Goal: Submit feedback/report problem: Submit feedback/report problem

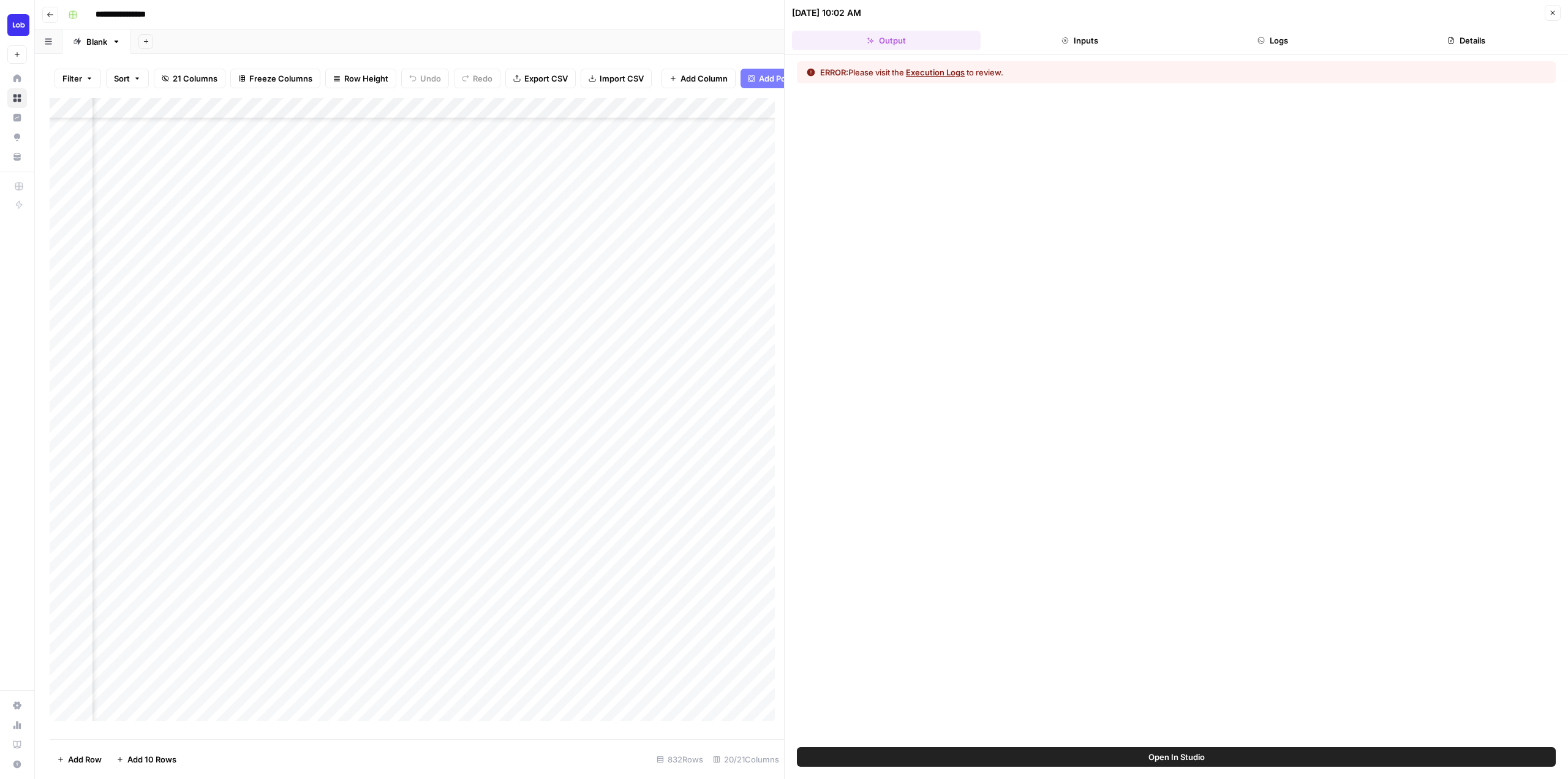
scroll to position [843, 1456]
click at [1465, 42] on button "Details" at bounding box center [1466, 41] width 189 height 19
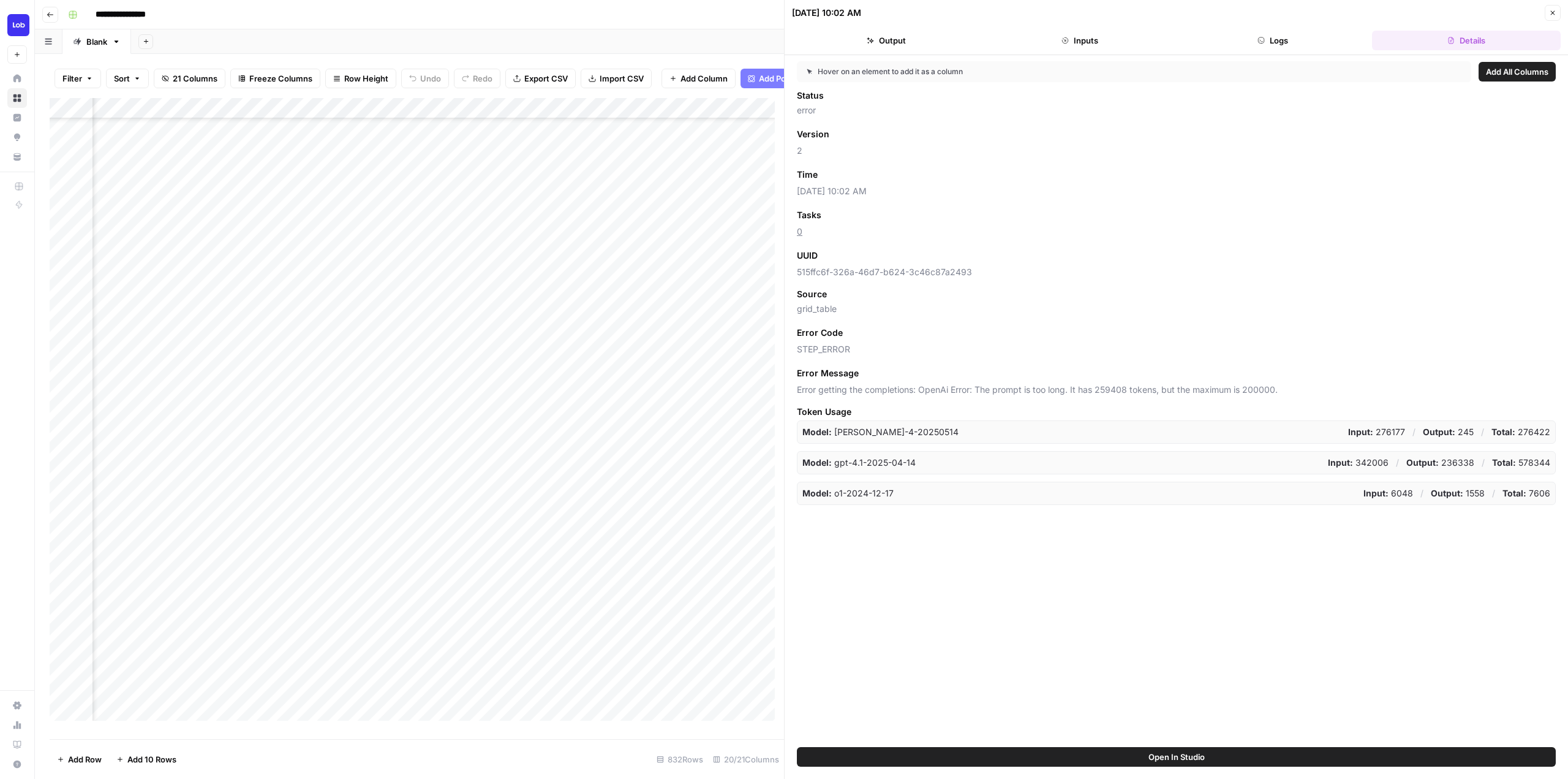
scroll to position [536, 1456]
click at [381, 116] on div "Add Column" at bounding box center [416, 414] width 734 height 631
click at [516, 37] on div "Add Sheet" at bounding box center [849, 41] width 1437 height 24
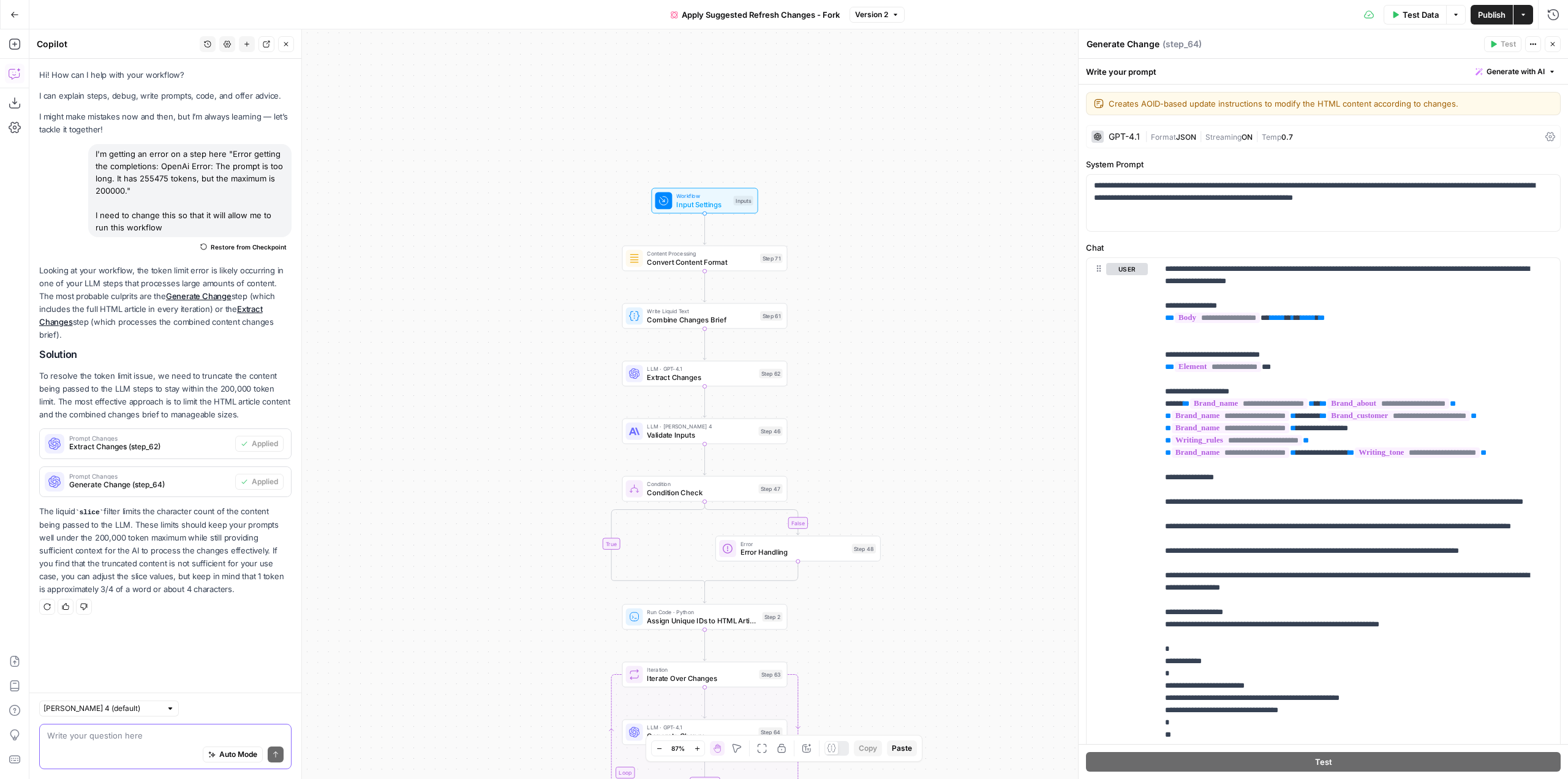
click at [169, 730] on textarea at bounding box center [165, 734] width 236 height 12
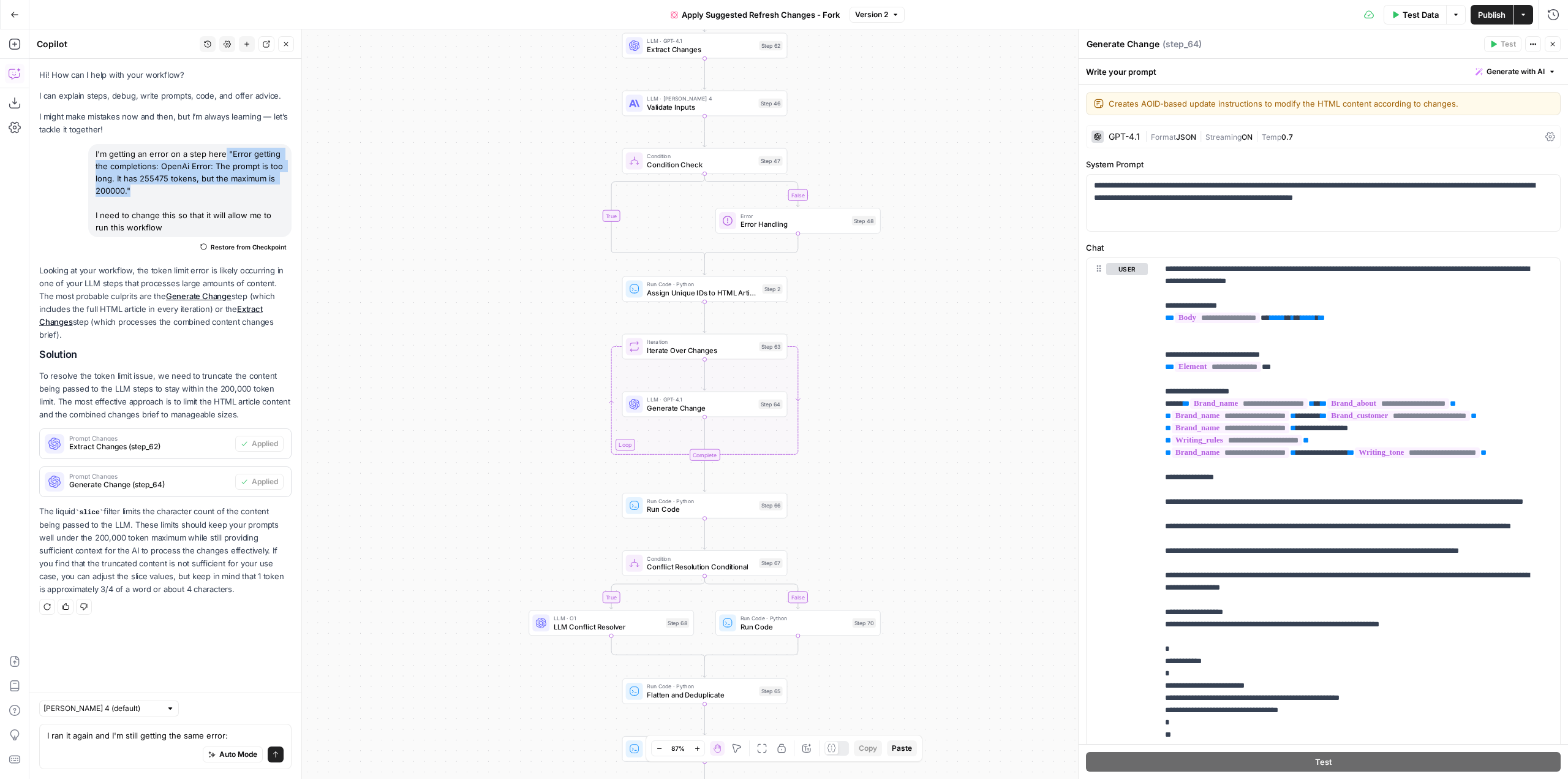
drag, startPoint x: 177, startPoint y: 186, endPoint x: 224, endPoint y: 156, distance: 55.8
click at [224, 156] on div "I'm getting an error on a step here "Error getting the completions: OpenAi Erro…" at bounding box center [190, 190] width 204 height 93
copy div ""Error getting the completions: OpenAi Error: The prompt is too long. It has 25…"
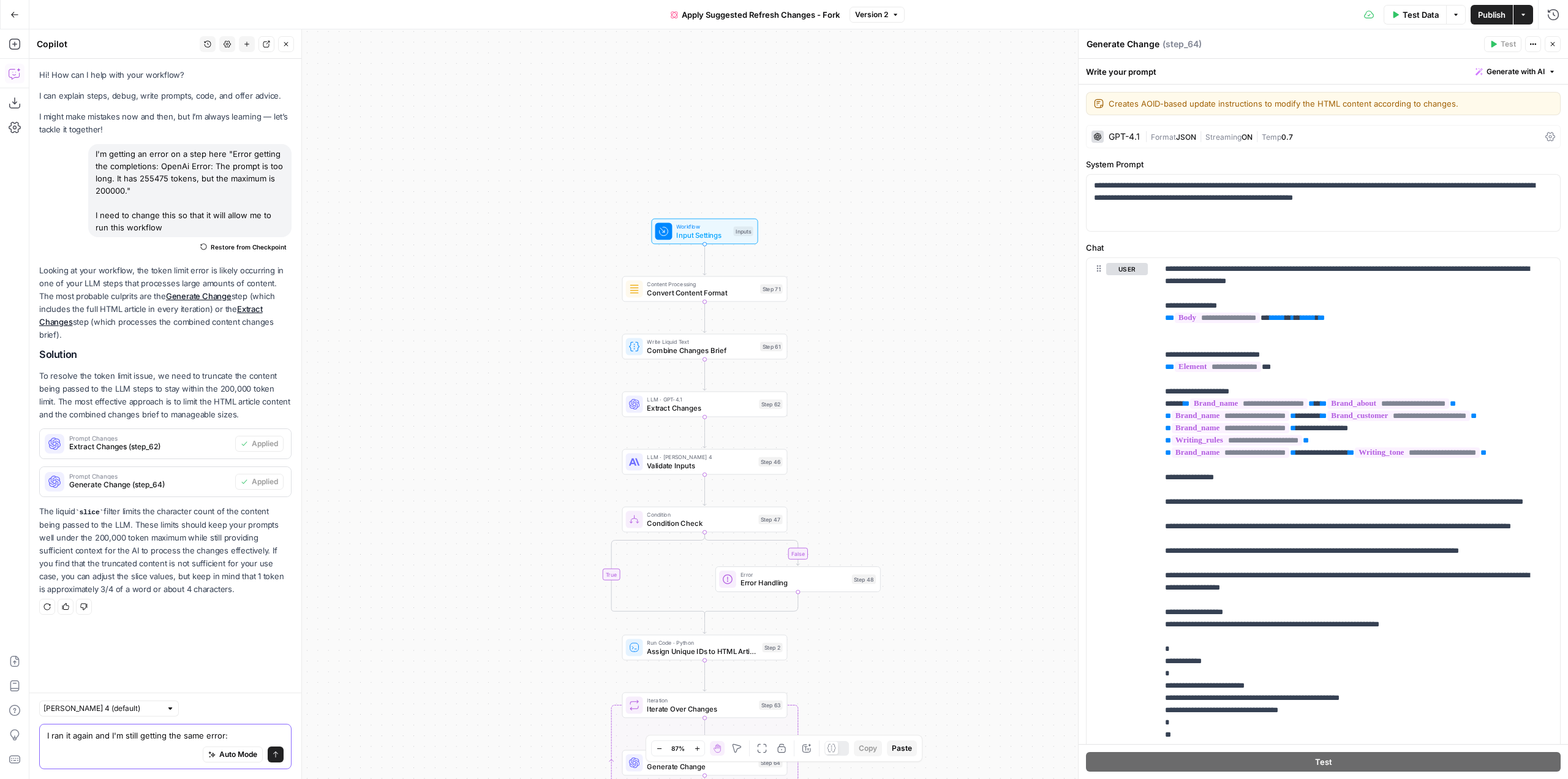
click at [251, 736] on textarea "I ran it again and I'm still getting the same error:" at bounding box center [165, 734] width 236 height 12
paste textarea ""Error getting the completions: OpenAi Error: The prompt is too long. It has 25…"
type textarea "I ran it again and I'm still getting the same error: "Error getting the complet…"
click at [269, 751] on button "Send" at bounding box center [276, 755] width 16 height 16
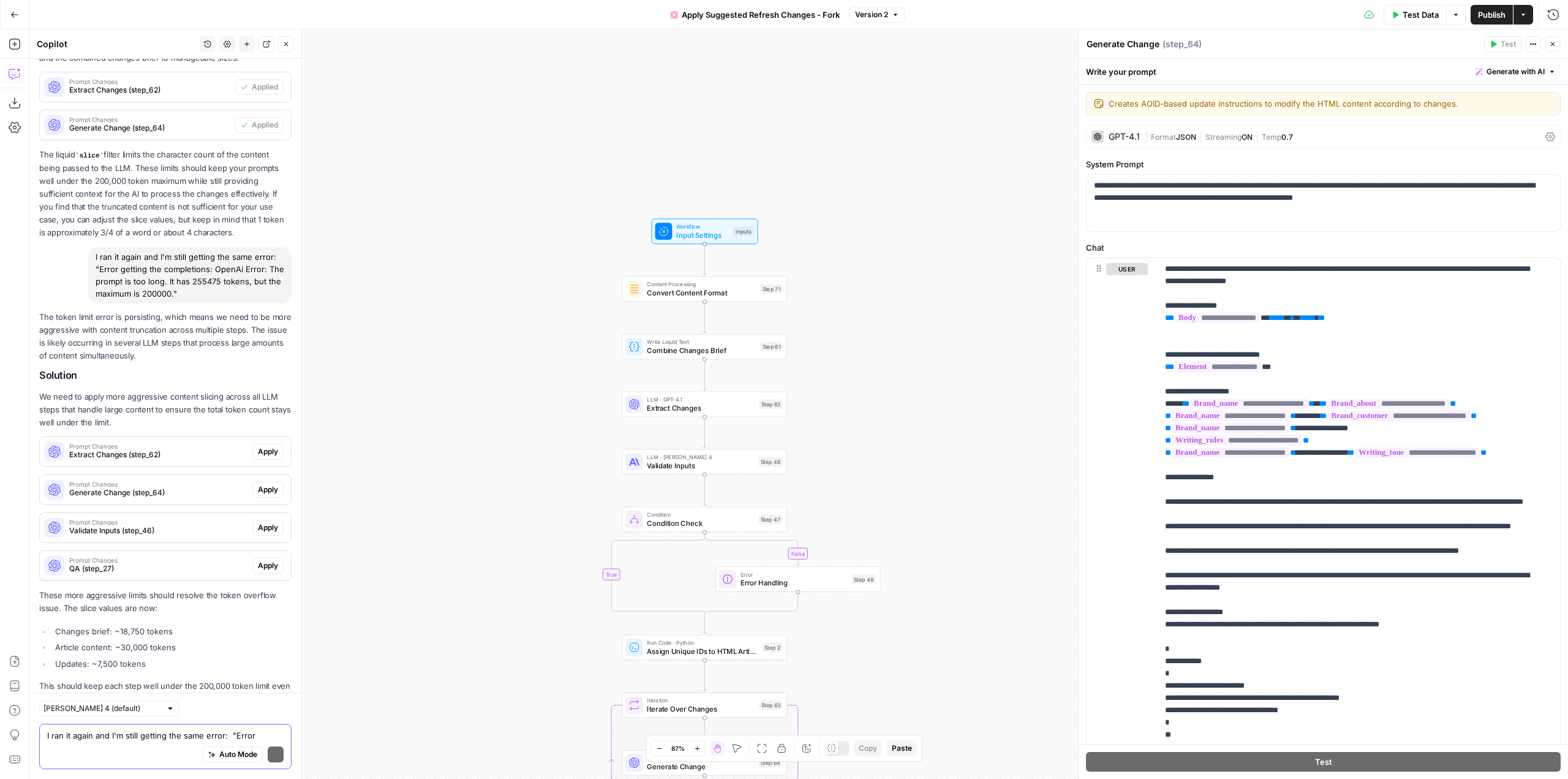
scroll to position [411, 0]
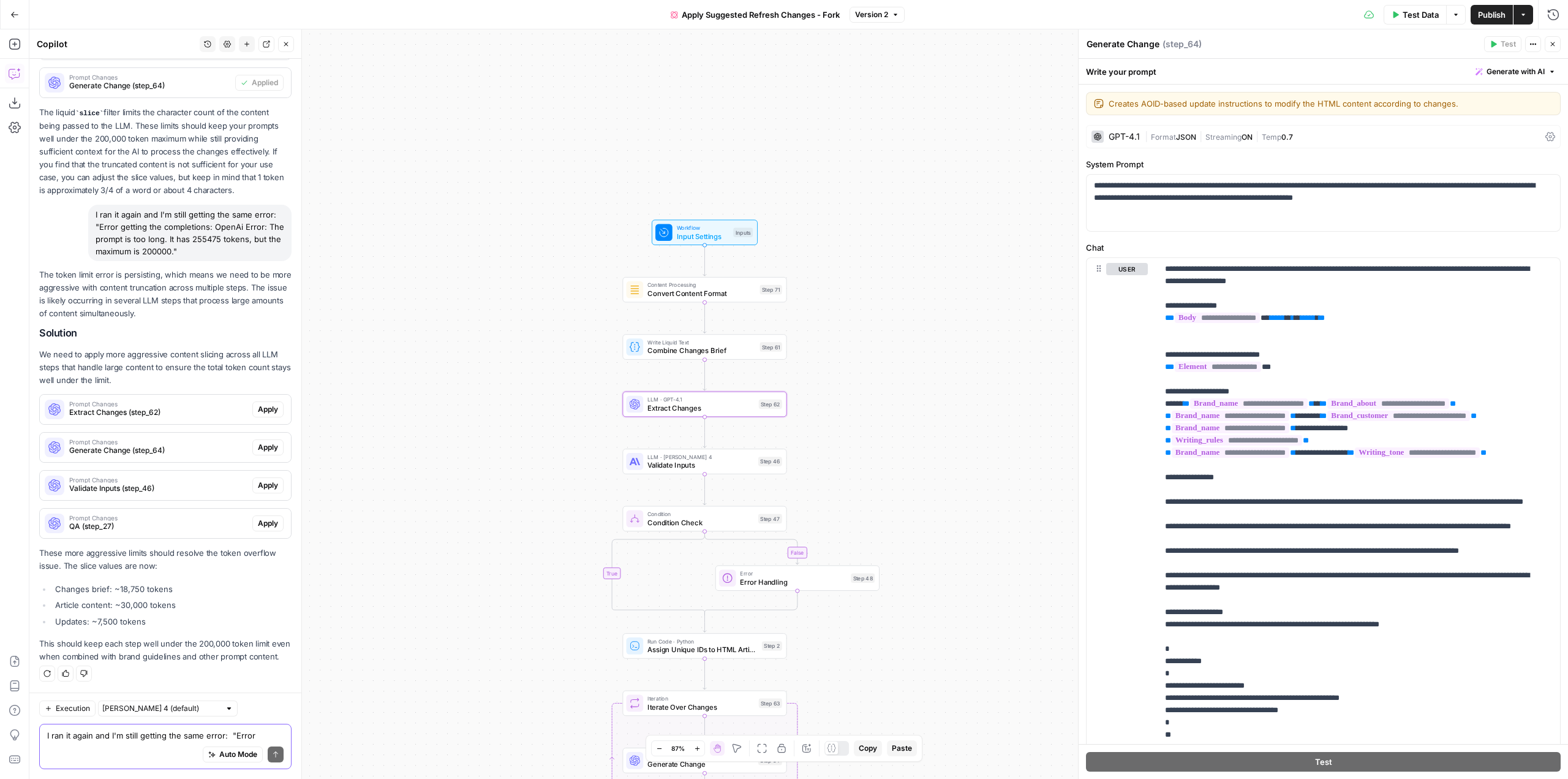
click at [258, 404] on span "Apply" at bounding box center [268, 410] width 20 height 11
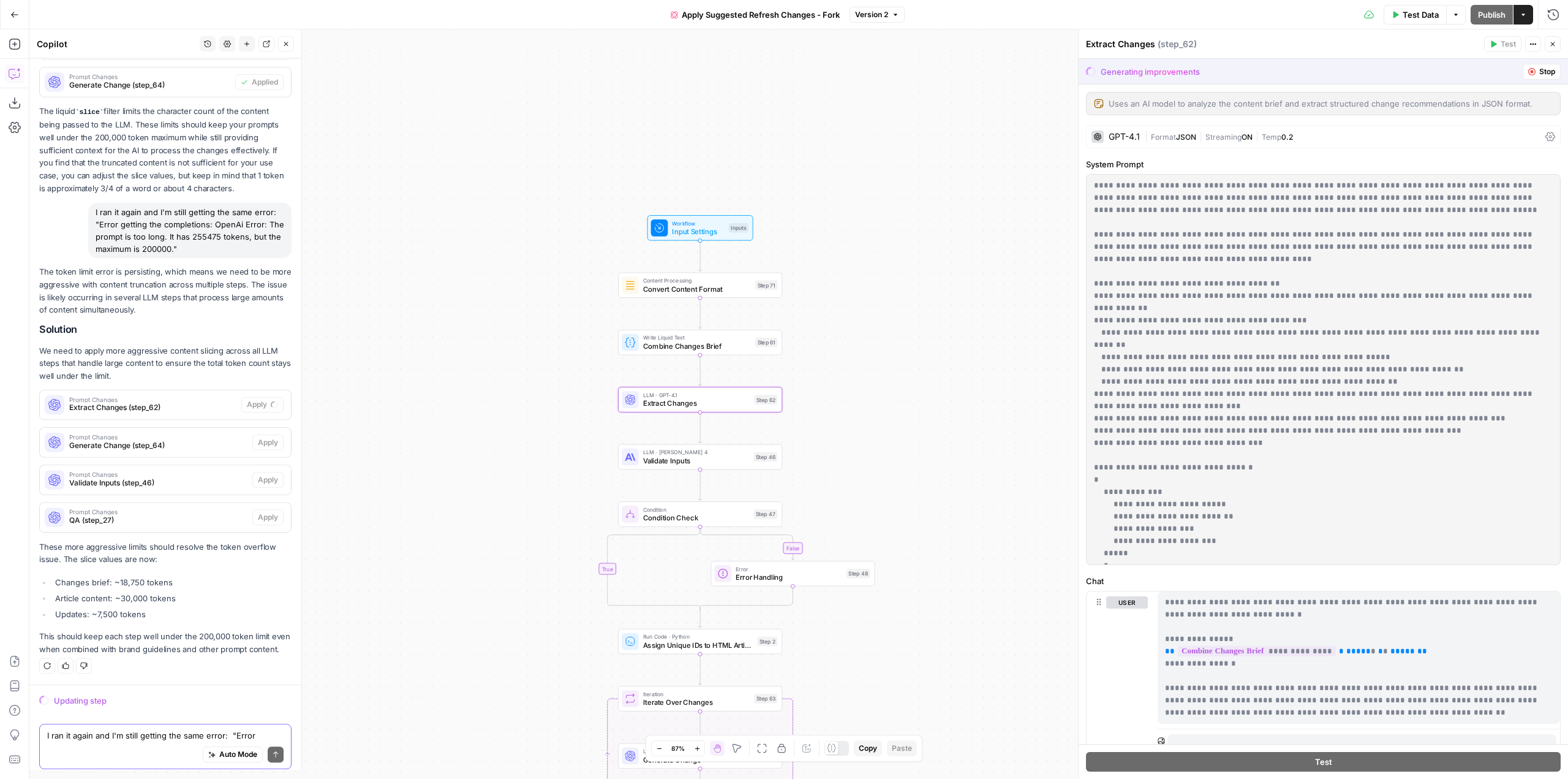
scroll to position [392, 0]
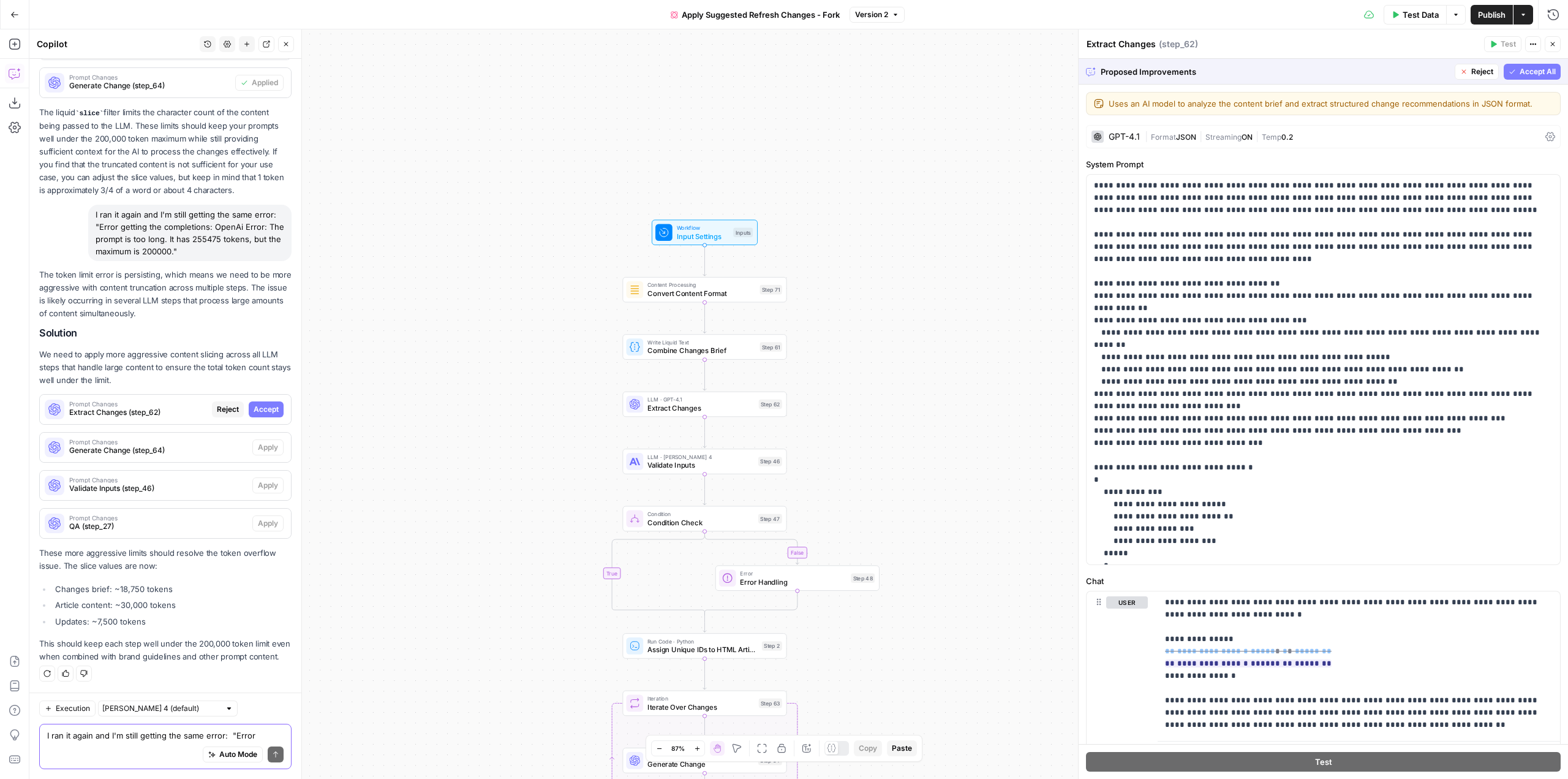
click at [1526, 68] on span "Accept All" at bounding box center [1537, 72] width 37 height 11
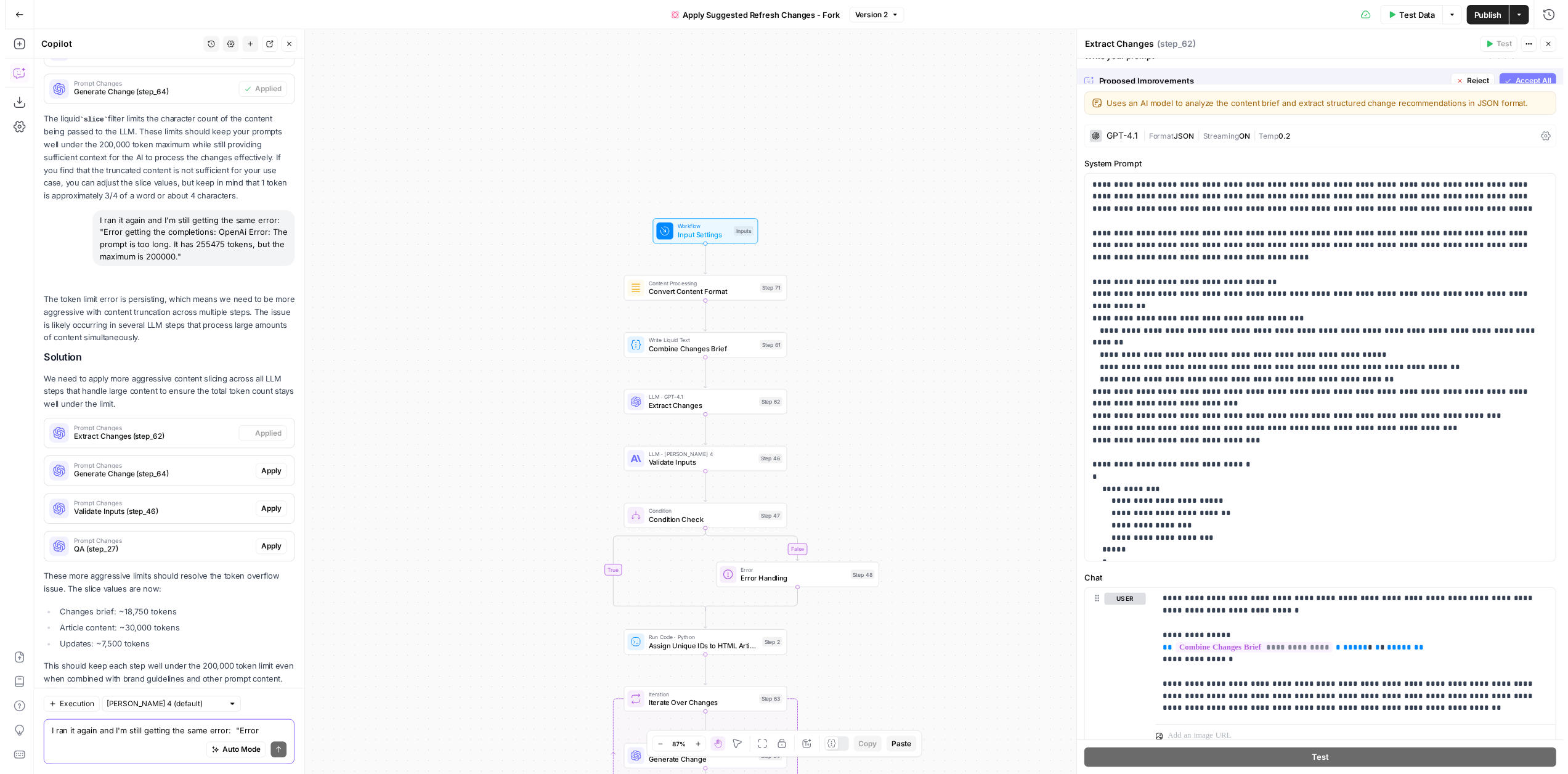
scroll to position [434, 0]
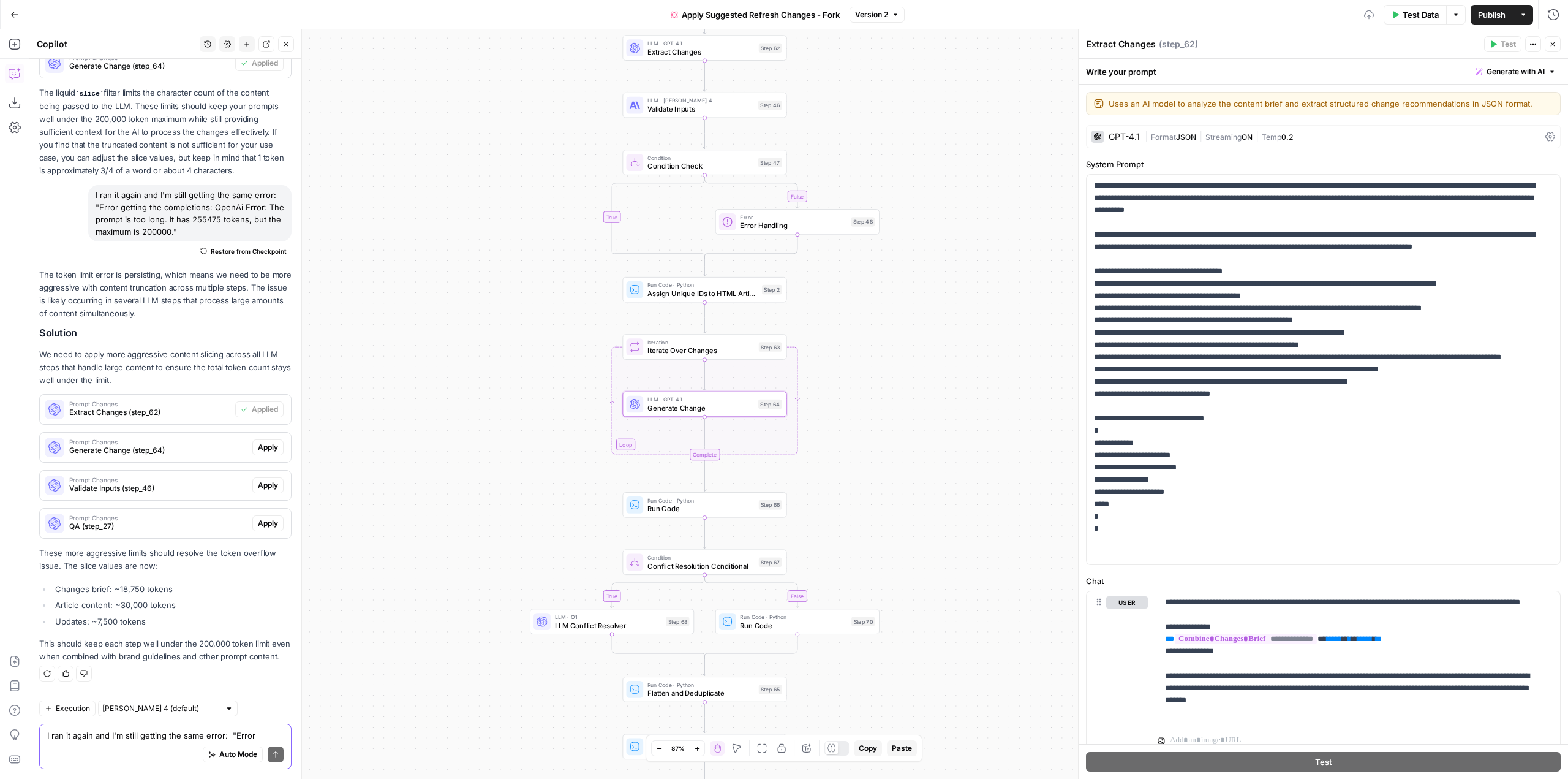
click at [260, 441] on span "Apply" at bounding box center [268, 447] width 20 height 11
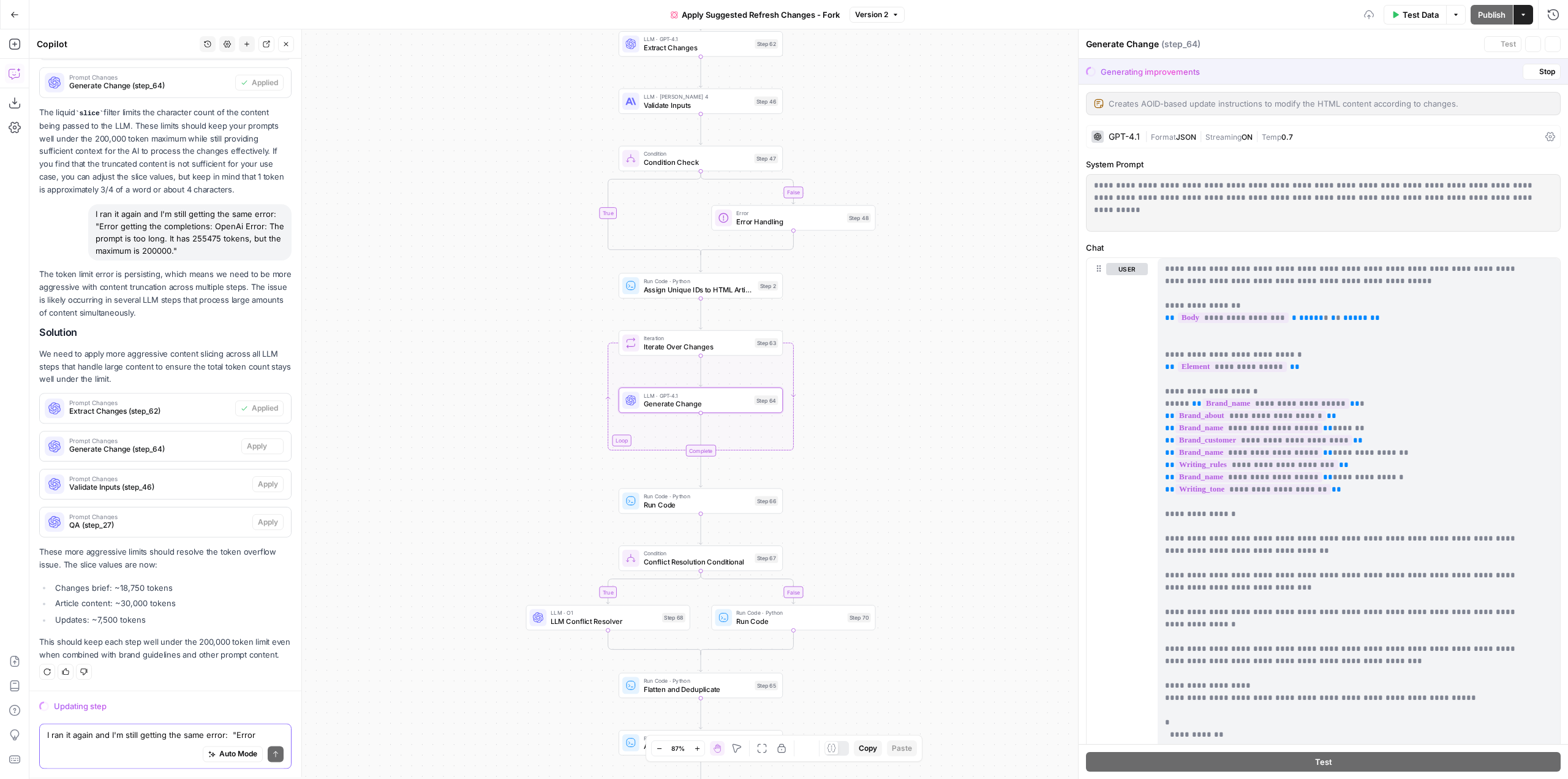
scroll to position [392, 0]
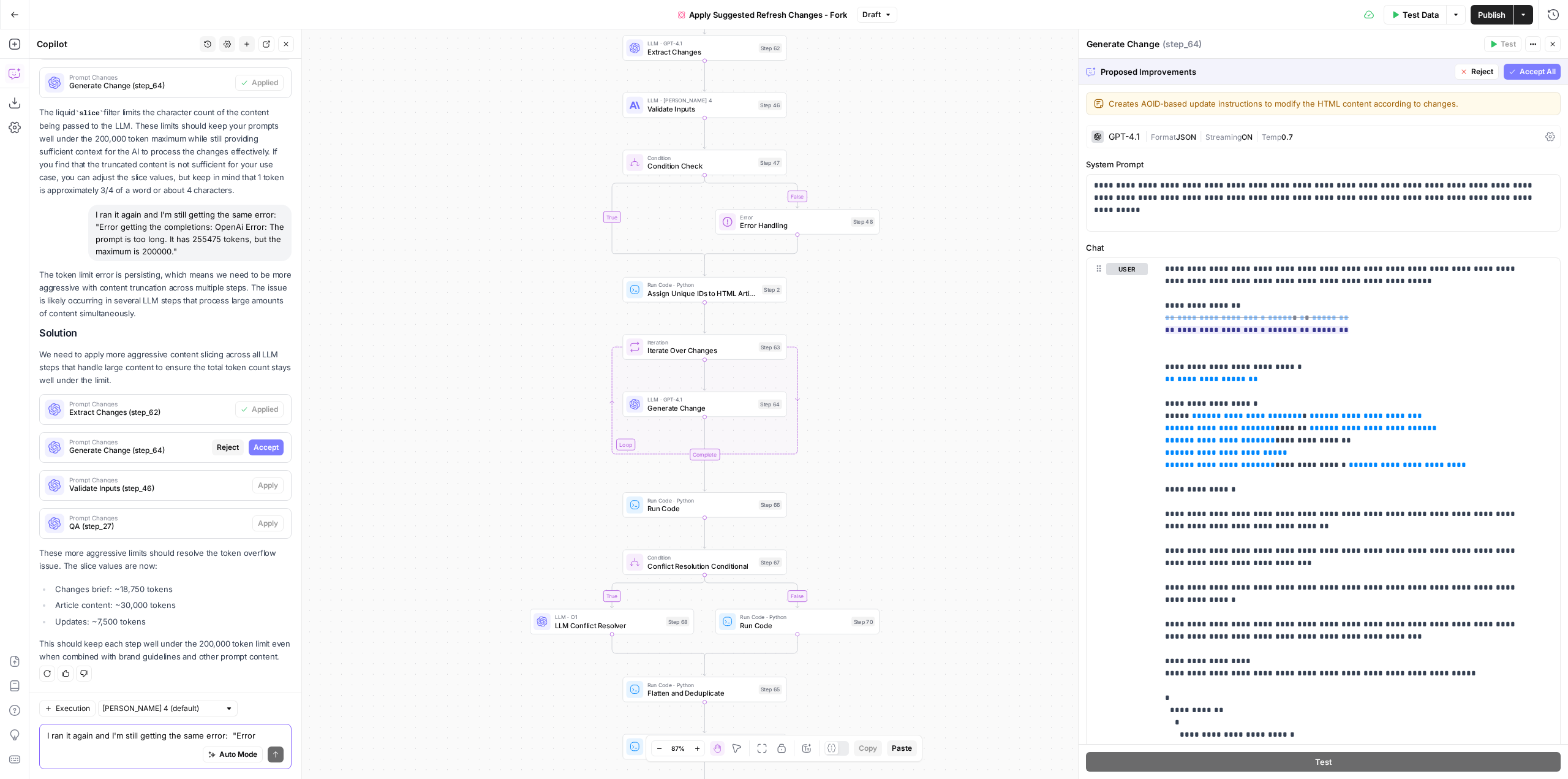
click at [1531, 76] on span "Accept All" at bounding box center [1537, 72] width 37 height 11
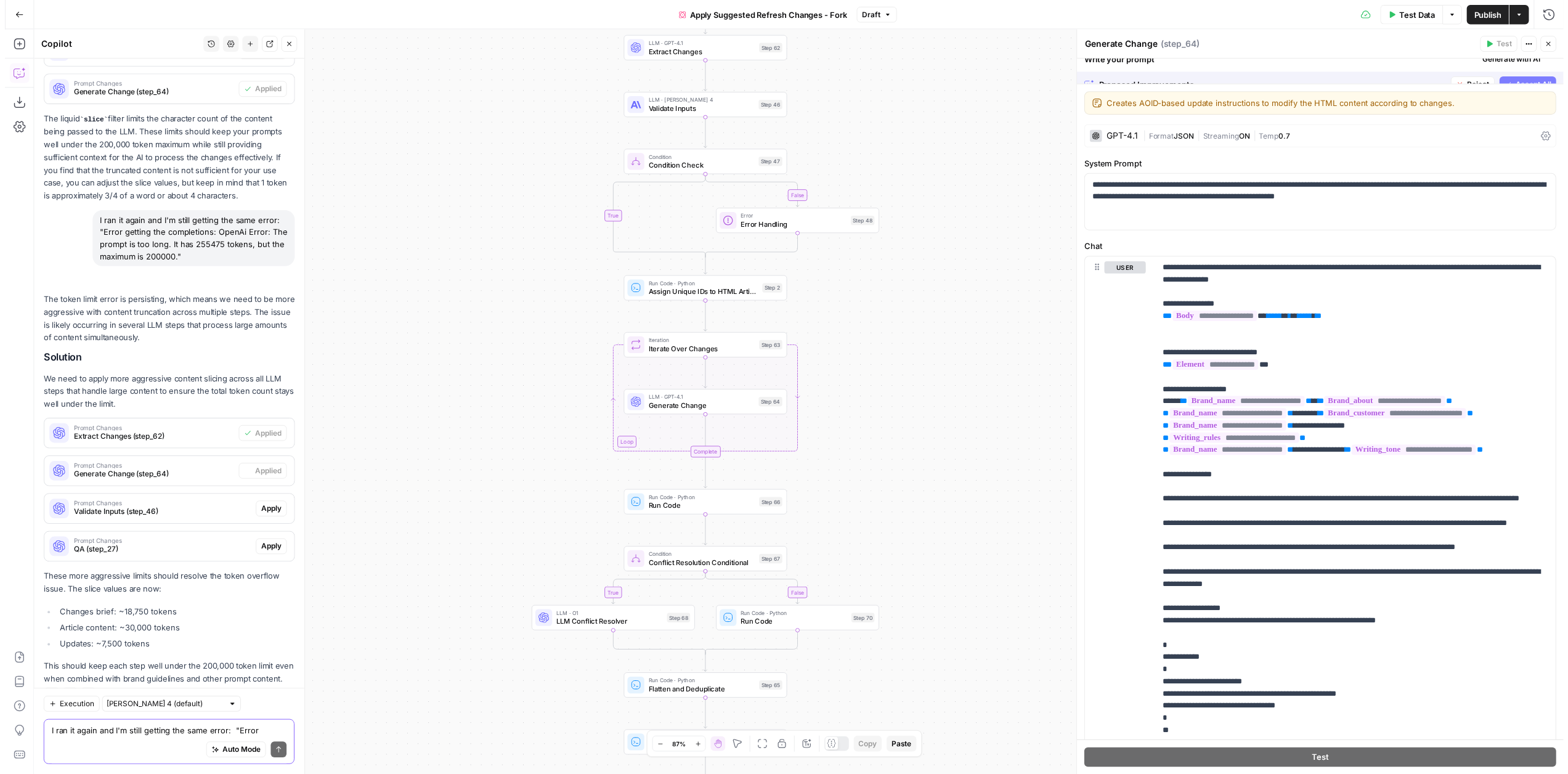
scroll to position [434, 0]
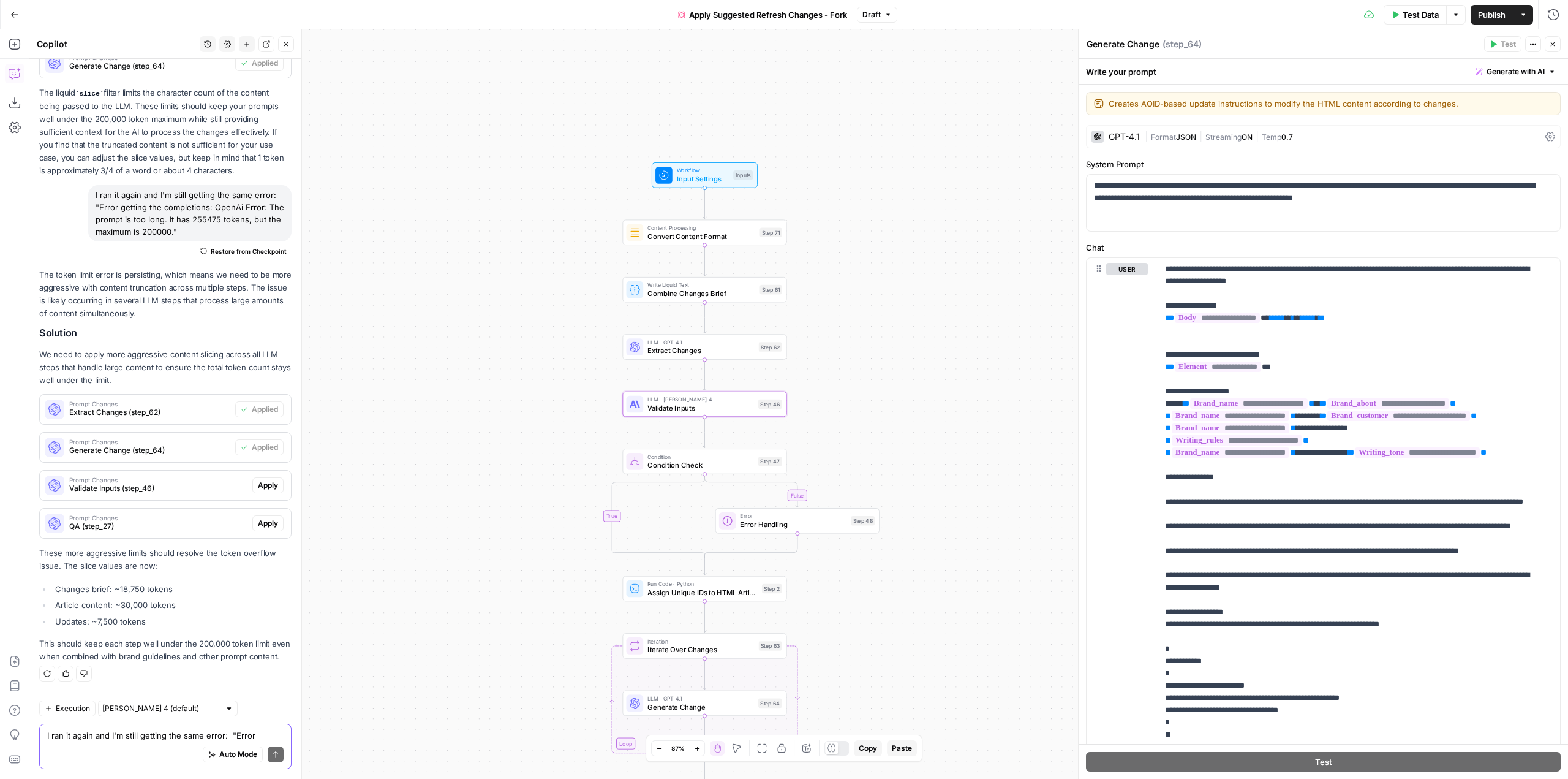
click at [264, 480] on span "Apply" at bounding box center [268, 485] width 20 height 11
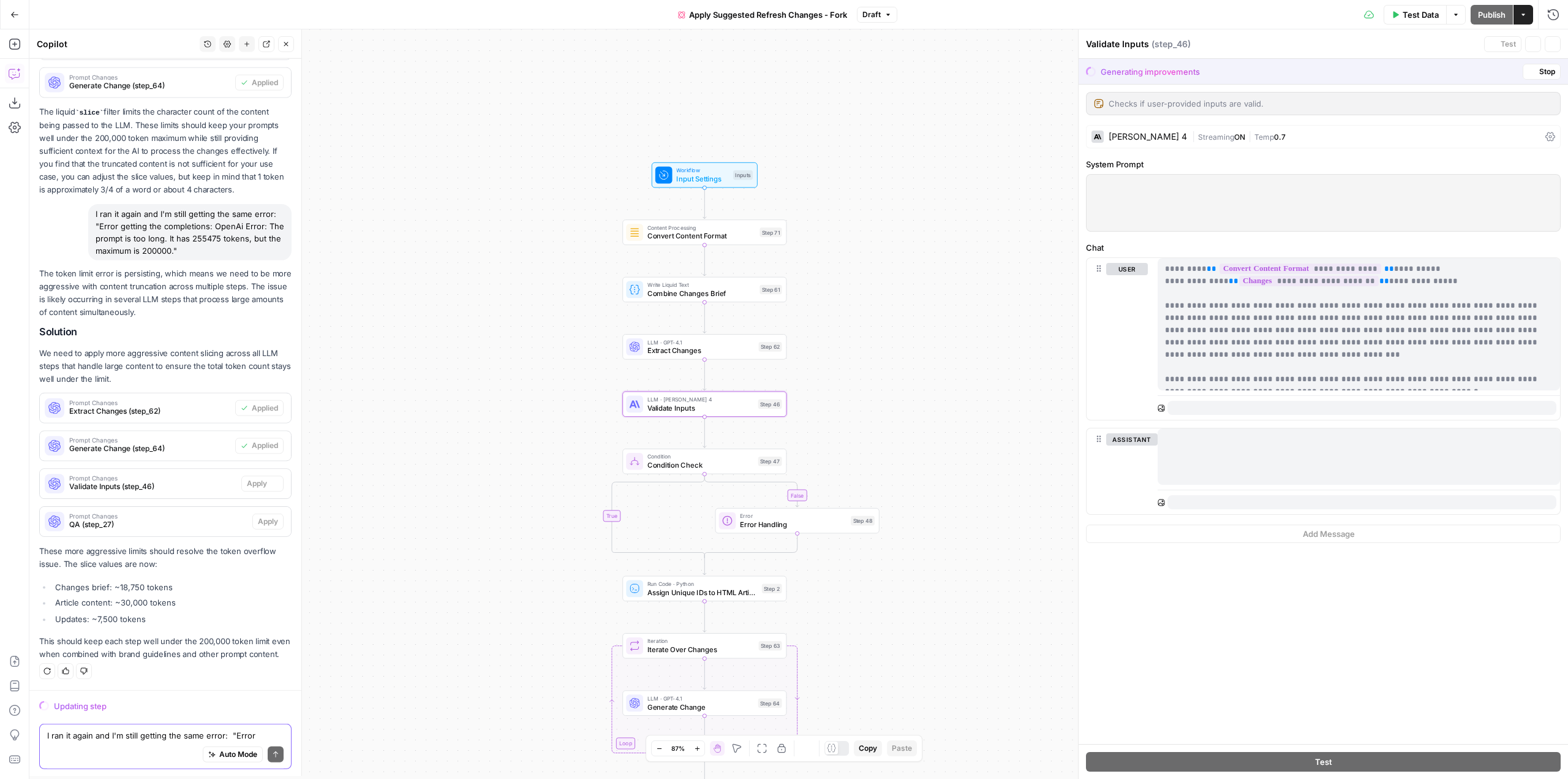
scroll to position [392, 0]
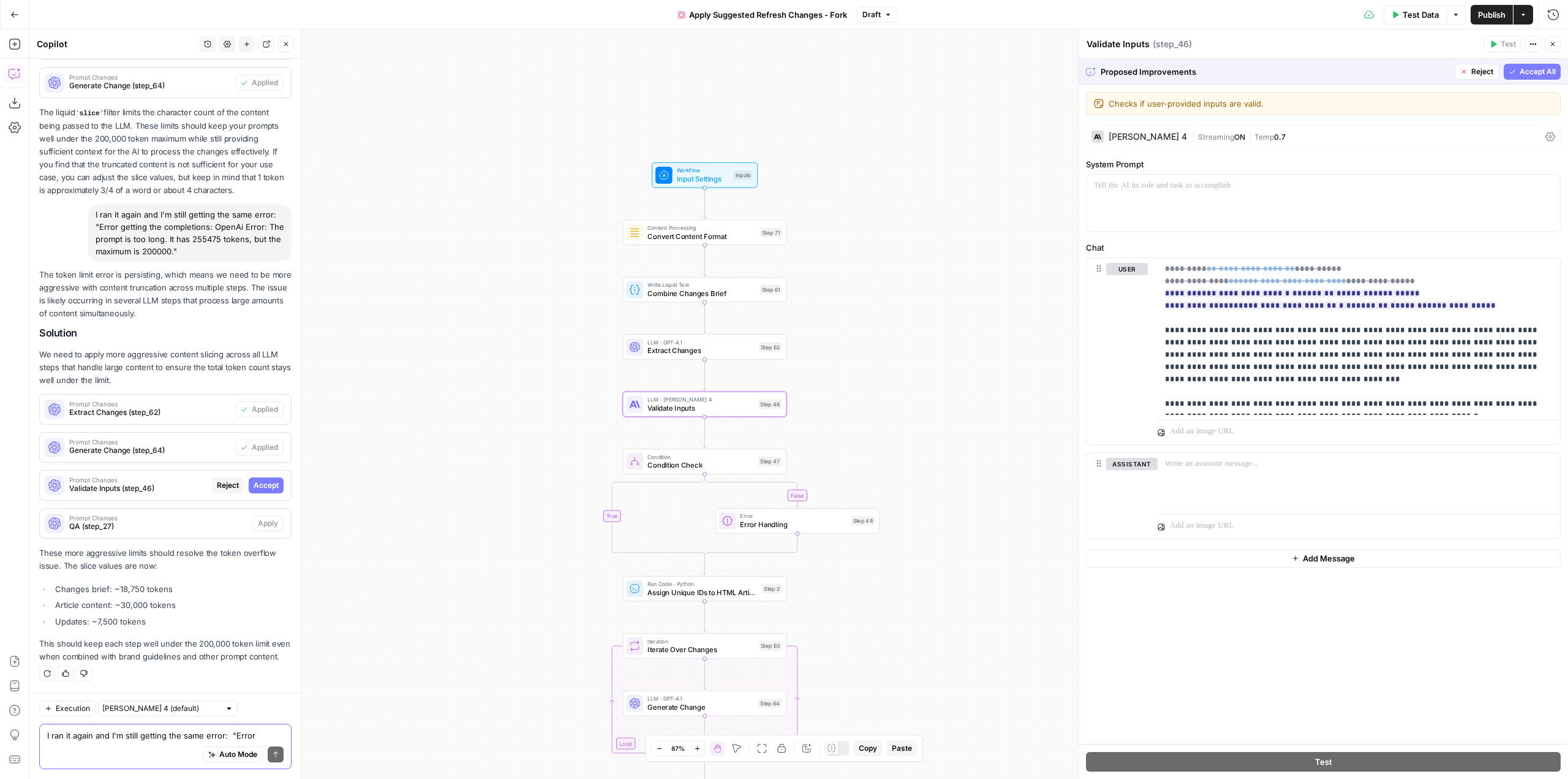
click at [257, 480] on span "Accept" at bounding box center [266, 485] width 25 height 11
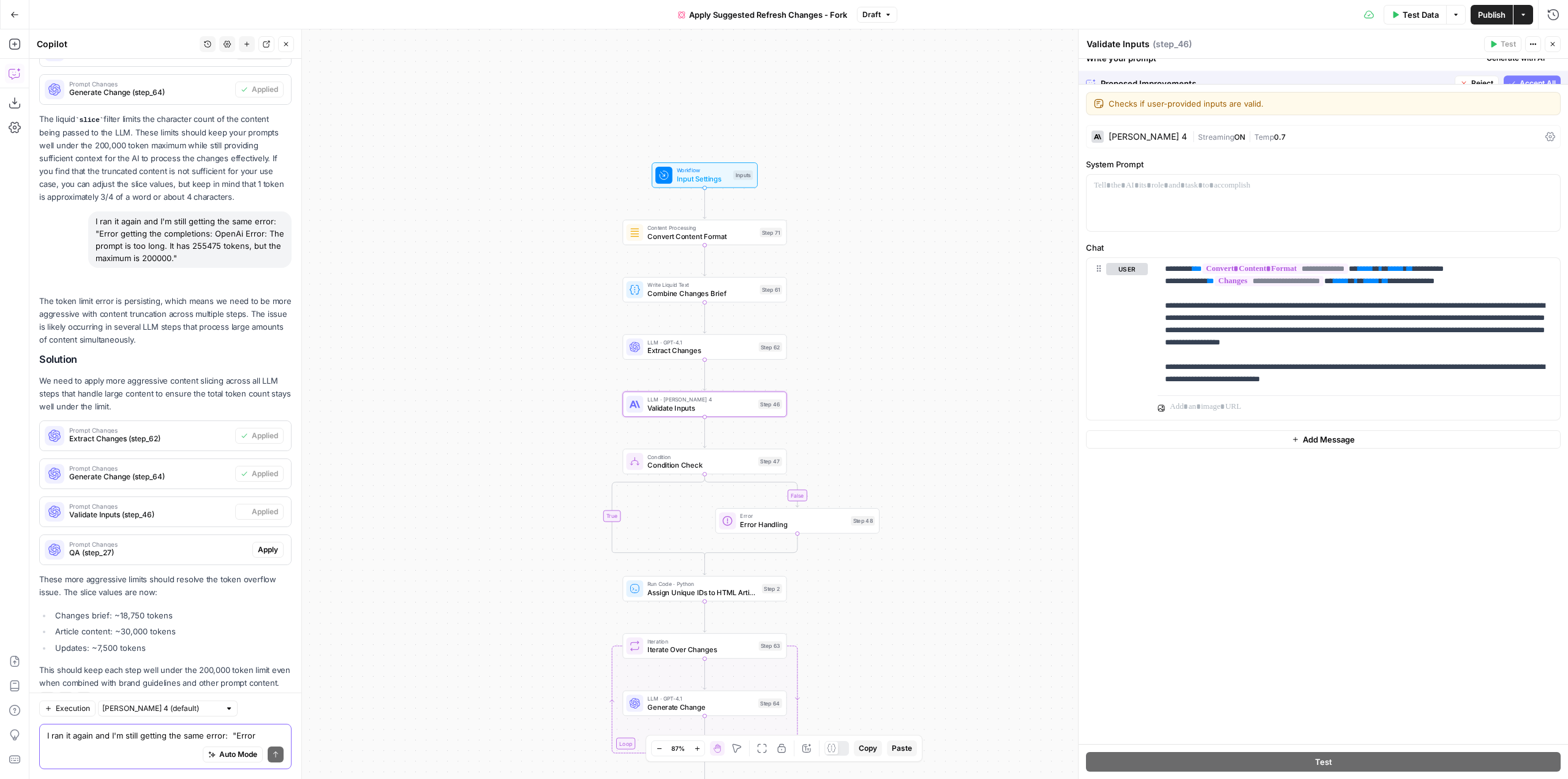
scroll to position [431, 0]
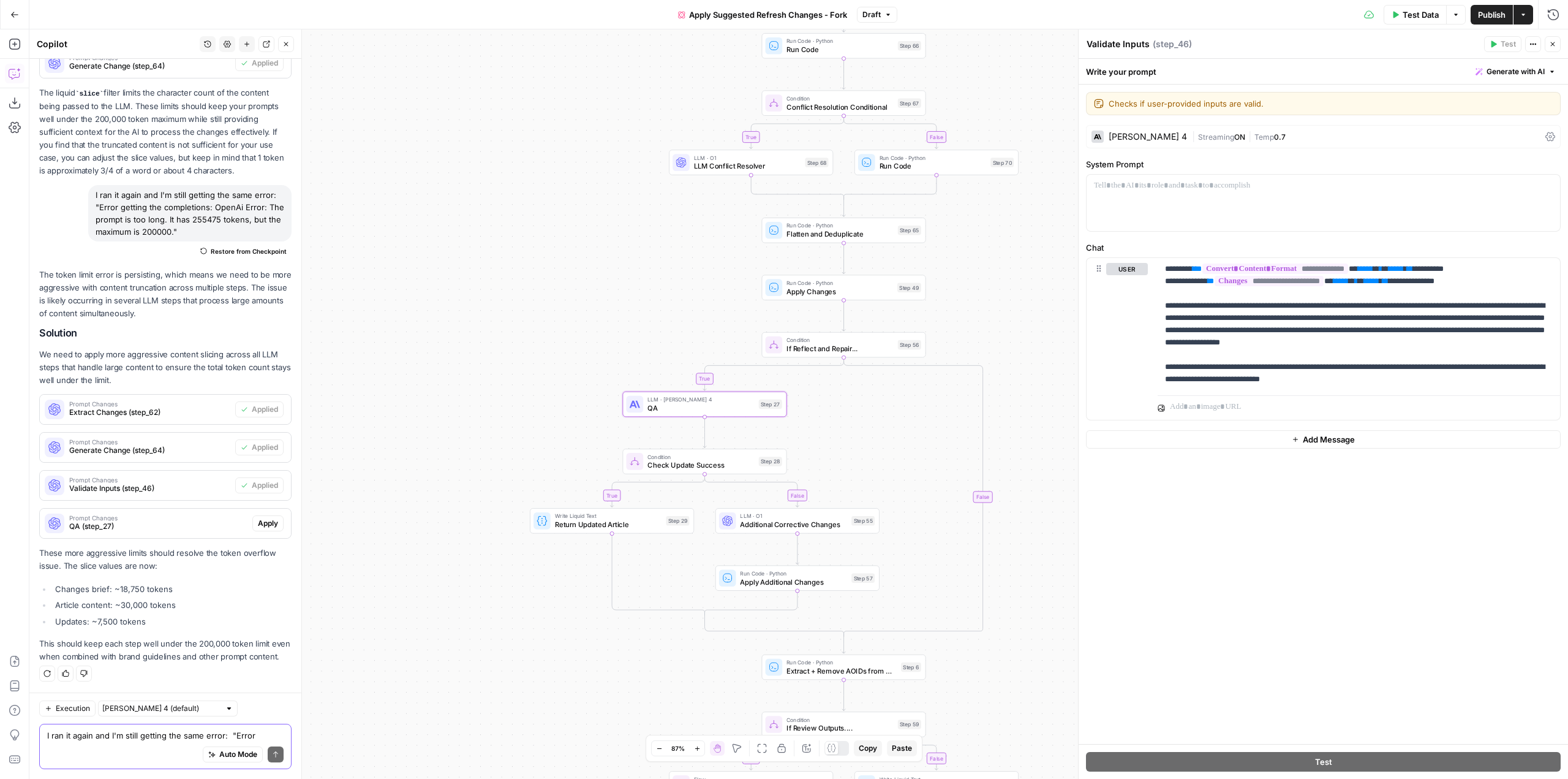
click at [268, 518] on span "Apply" at bounding box center [268, 523] width 20 height 11
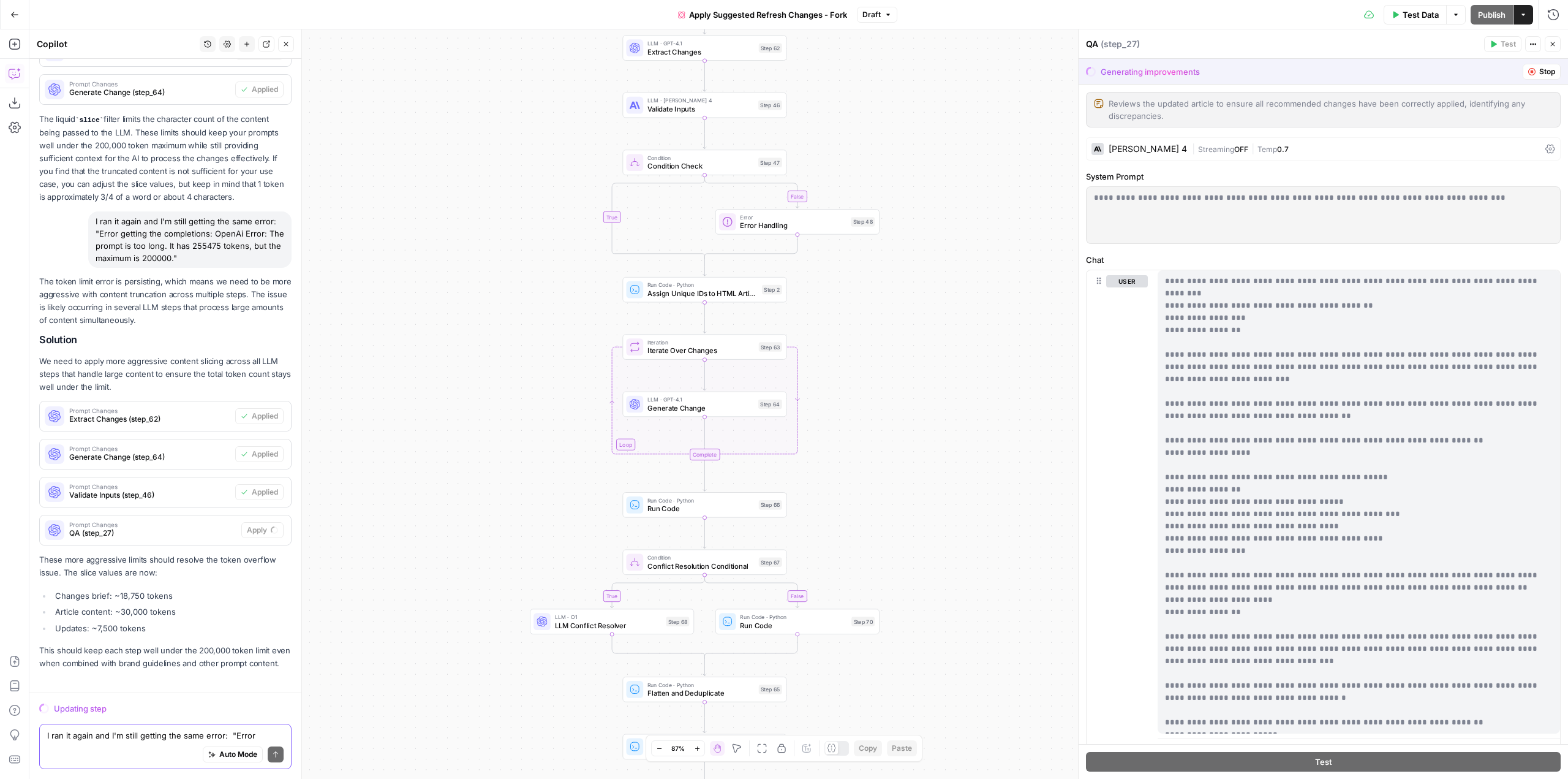
scroll to position [392, 0]
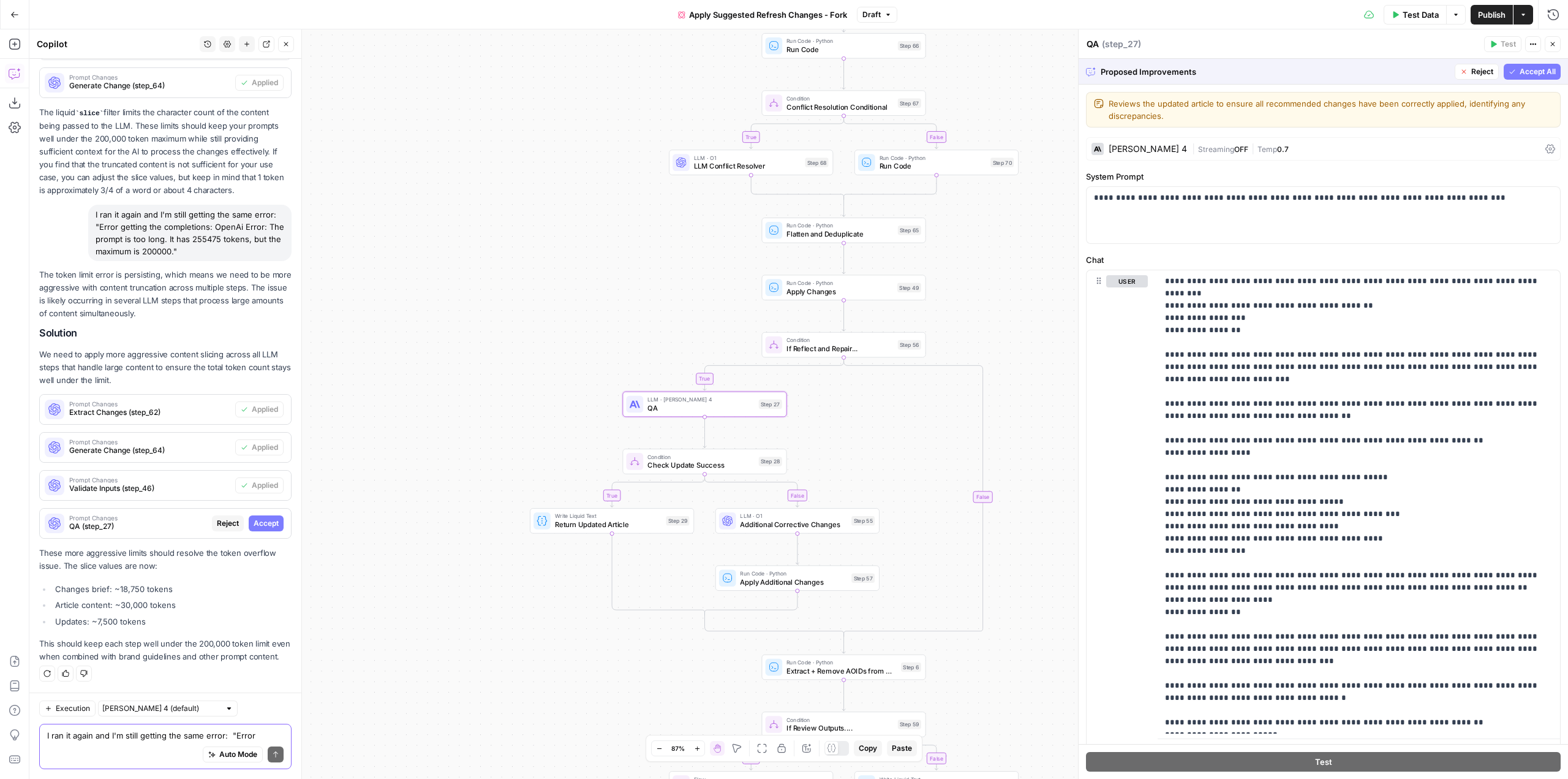
click at [264, 518] on span "Accept" at bounding box center [266, 523] width 25 height 11
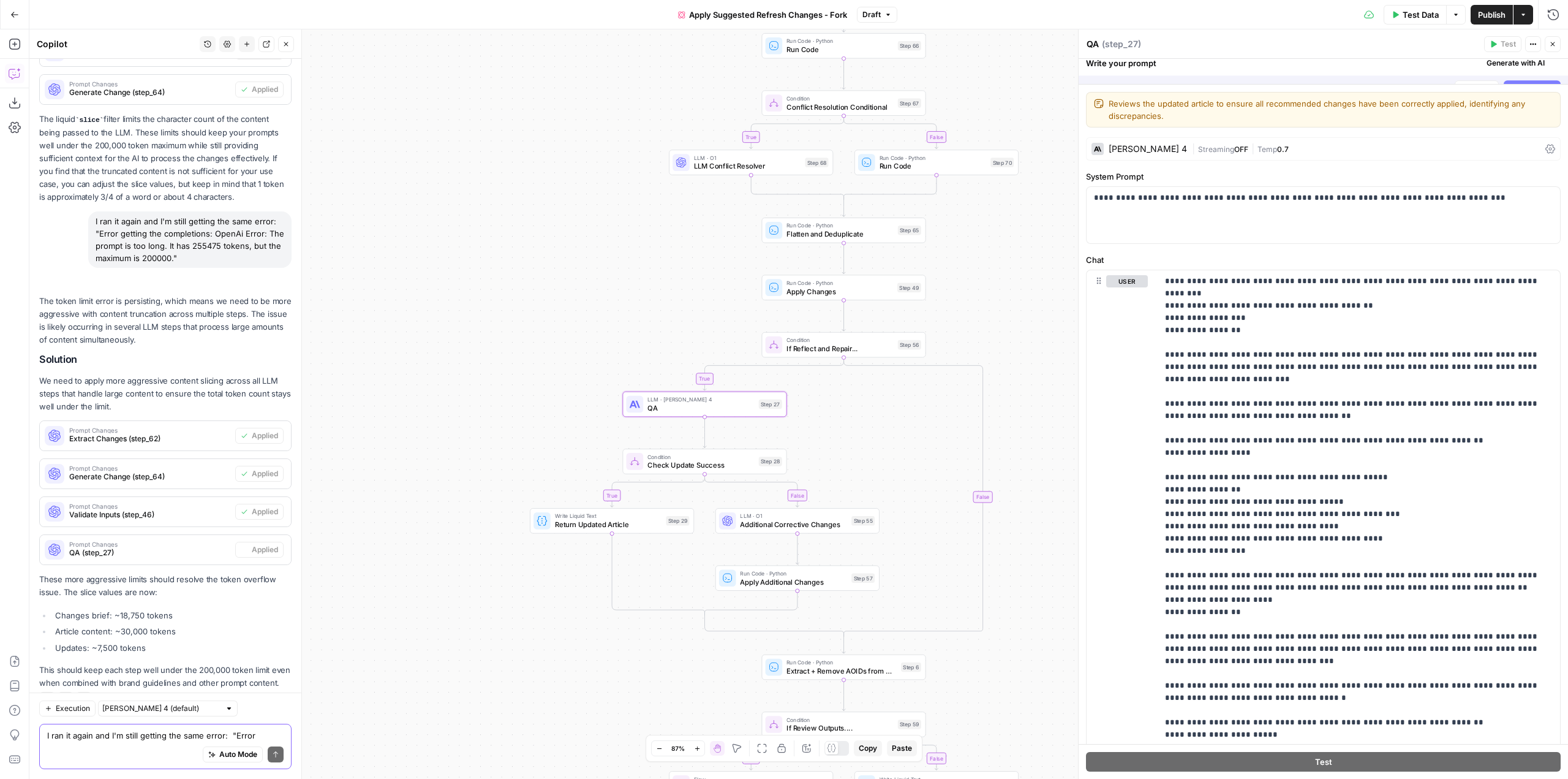
scroll to position [431, 0]
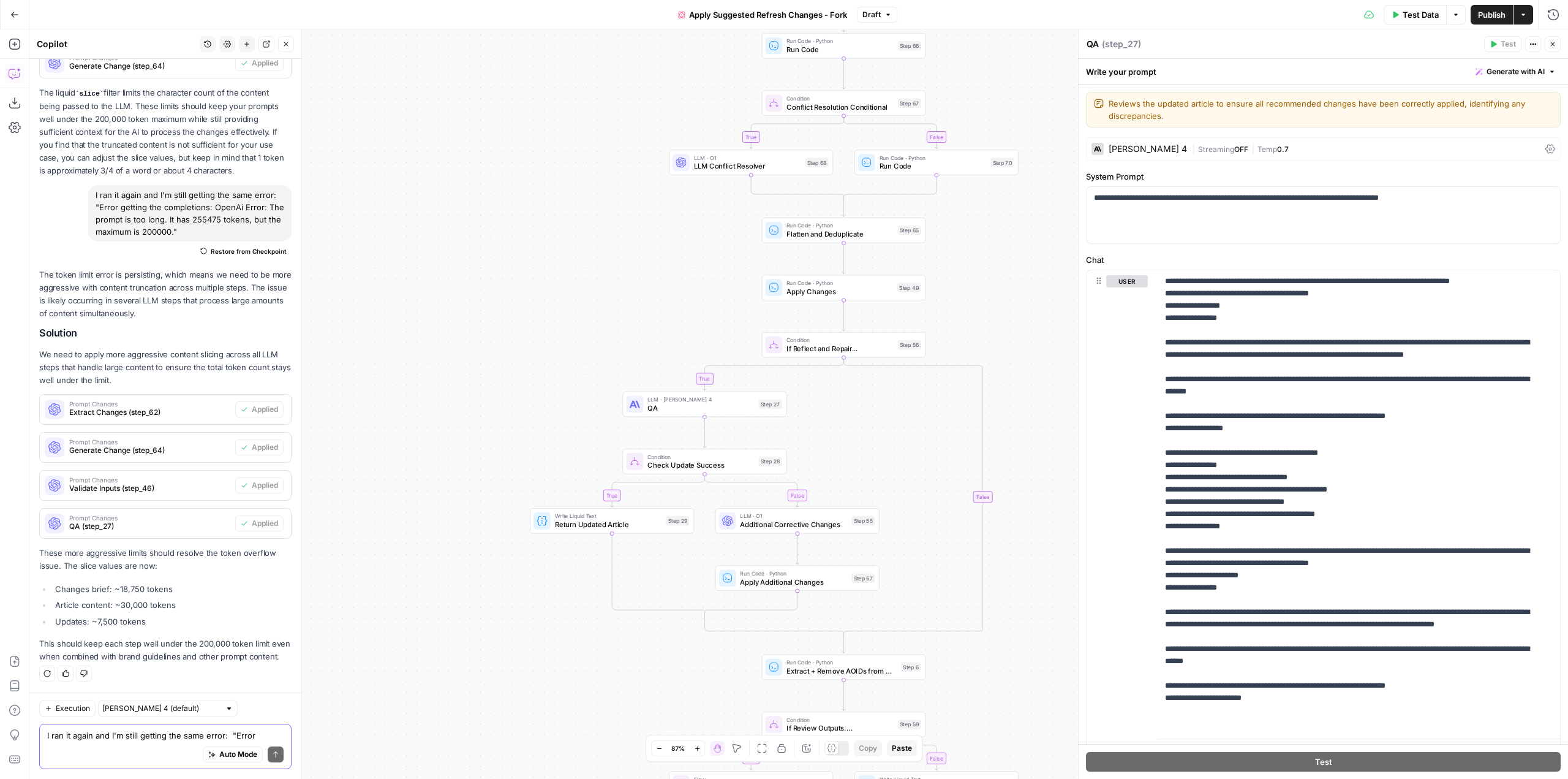
click at [1481, 7] on button "Publish" at bounding box center [1492, 15] width 42 height 19
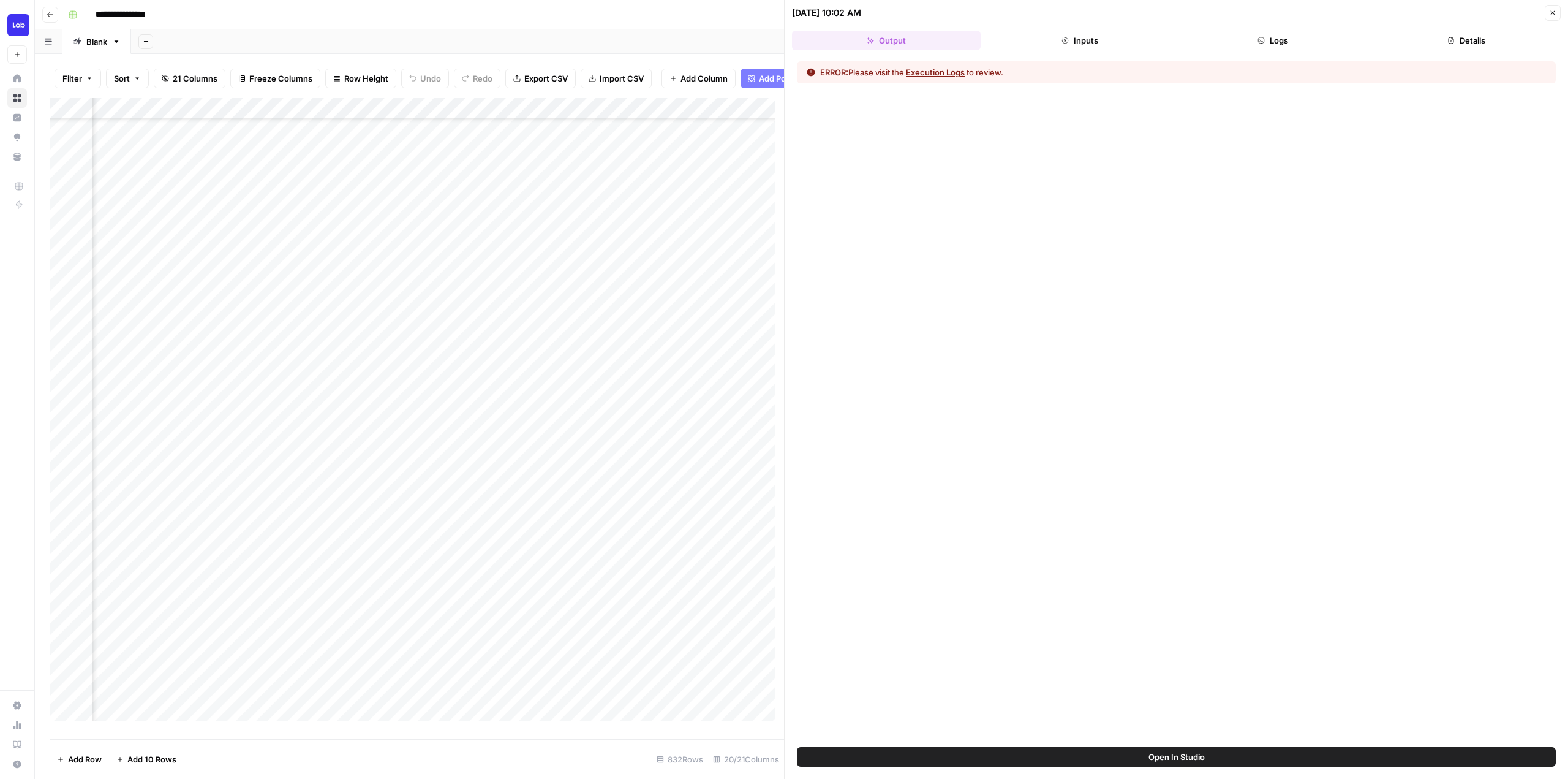
scroll to position [659, 1278]
click at [569, 332] on div "Add Column" at bounding box center [416, 414] width 734 height 631
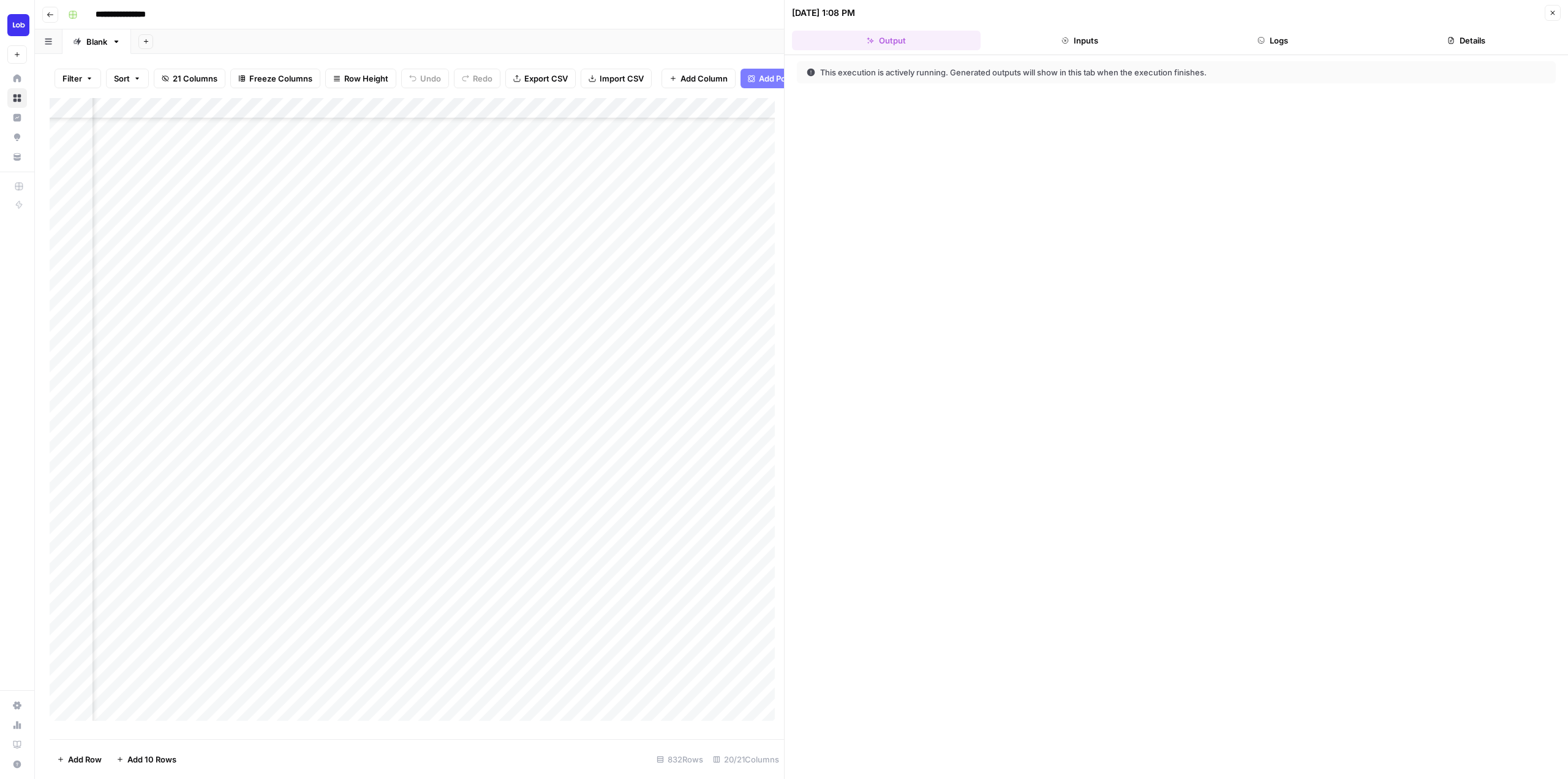
click at [1102, 47] on button "Inputs" at bounding box center [1080, 41] width 189 height 19
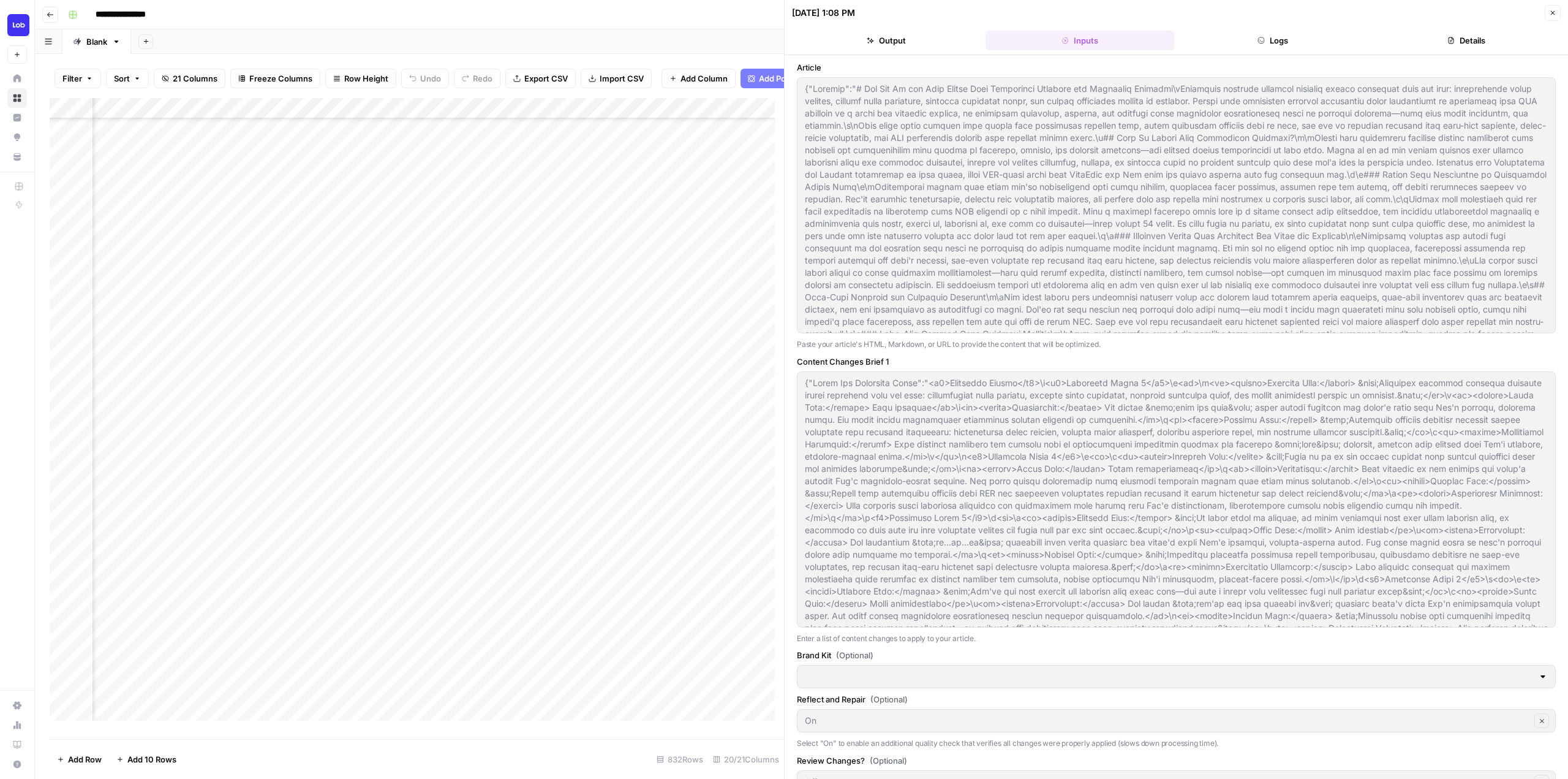
type input "Lob"
click at [1284, 46] on button "Logs" at bounding box center [1273, 41] width 189 height 19
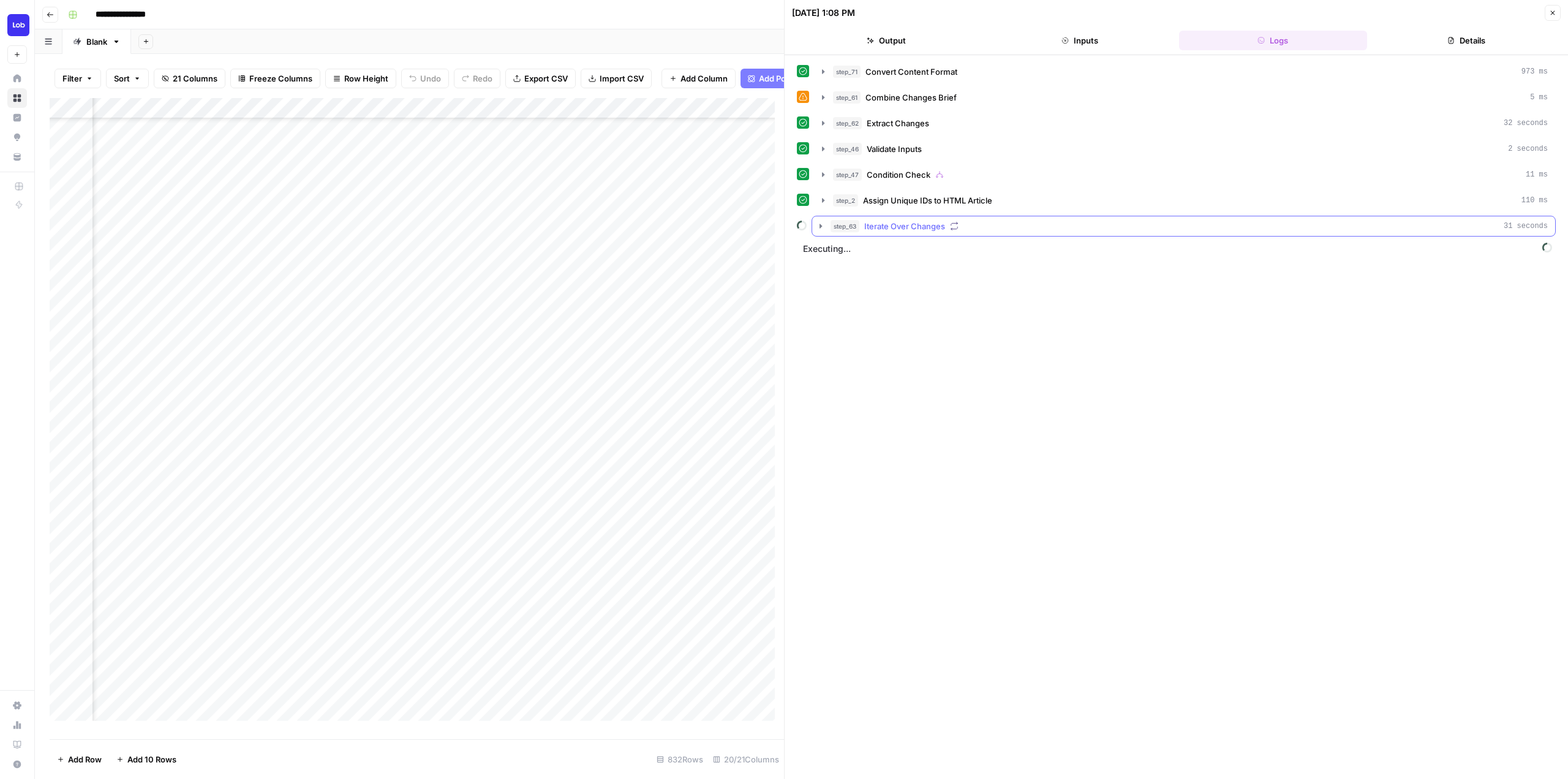
click at [818, 226] on icon "button" at bounding box center [821, 226] width 10 height 10
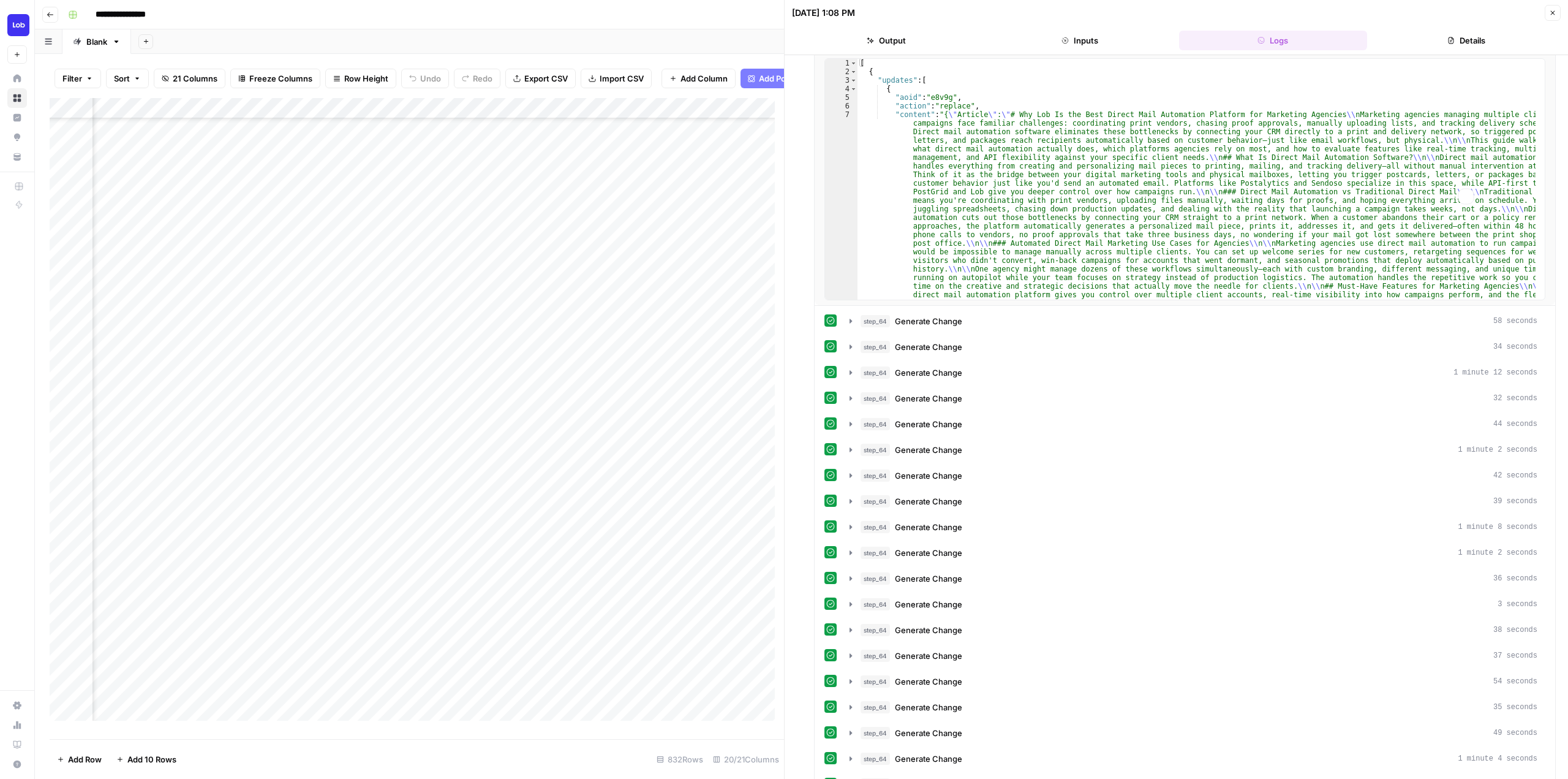
scroll to position [544, 0]
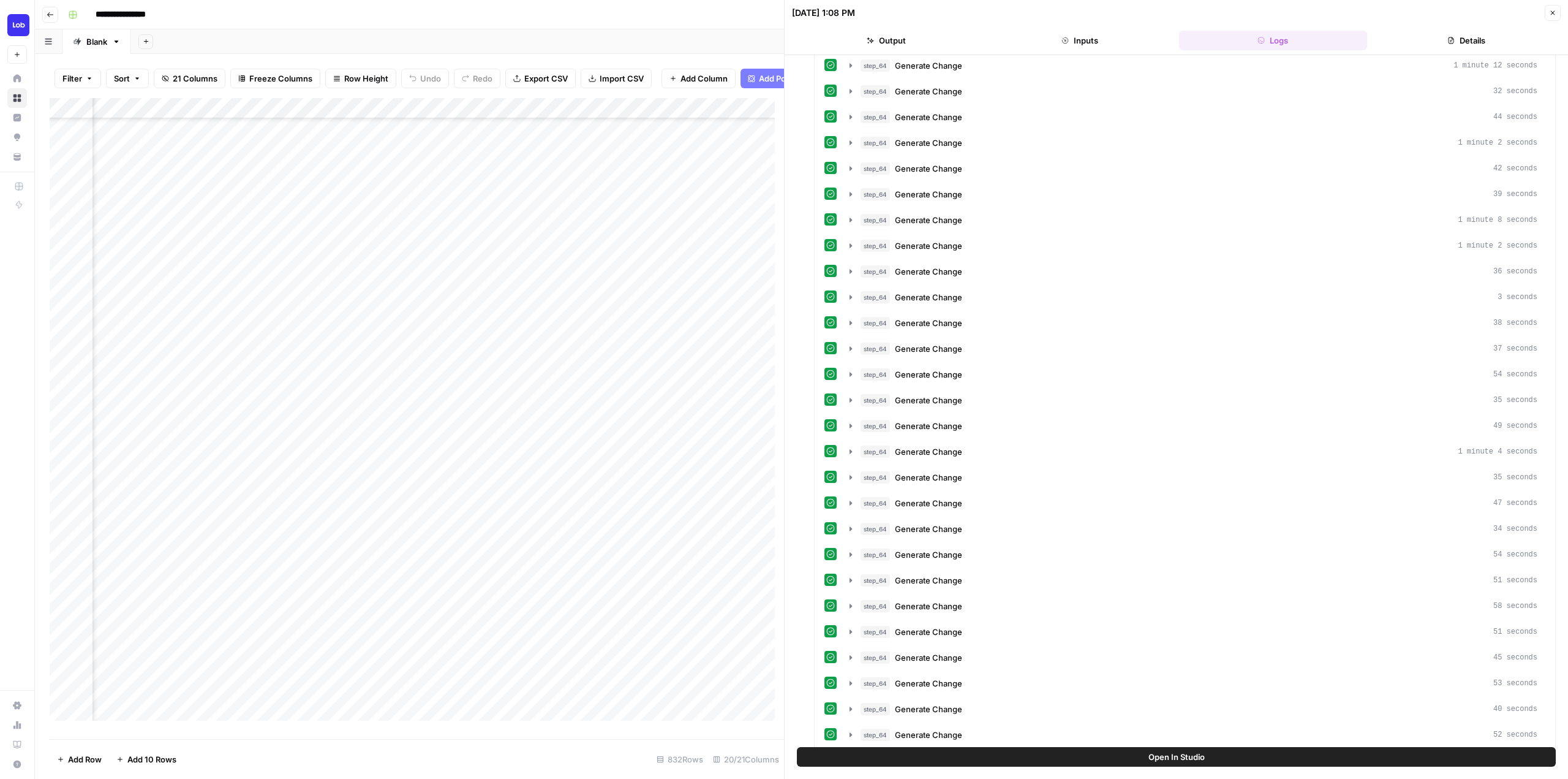
click at [51, 11] on icon "button" at bounding box center [49, 15] width 7 height 7
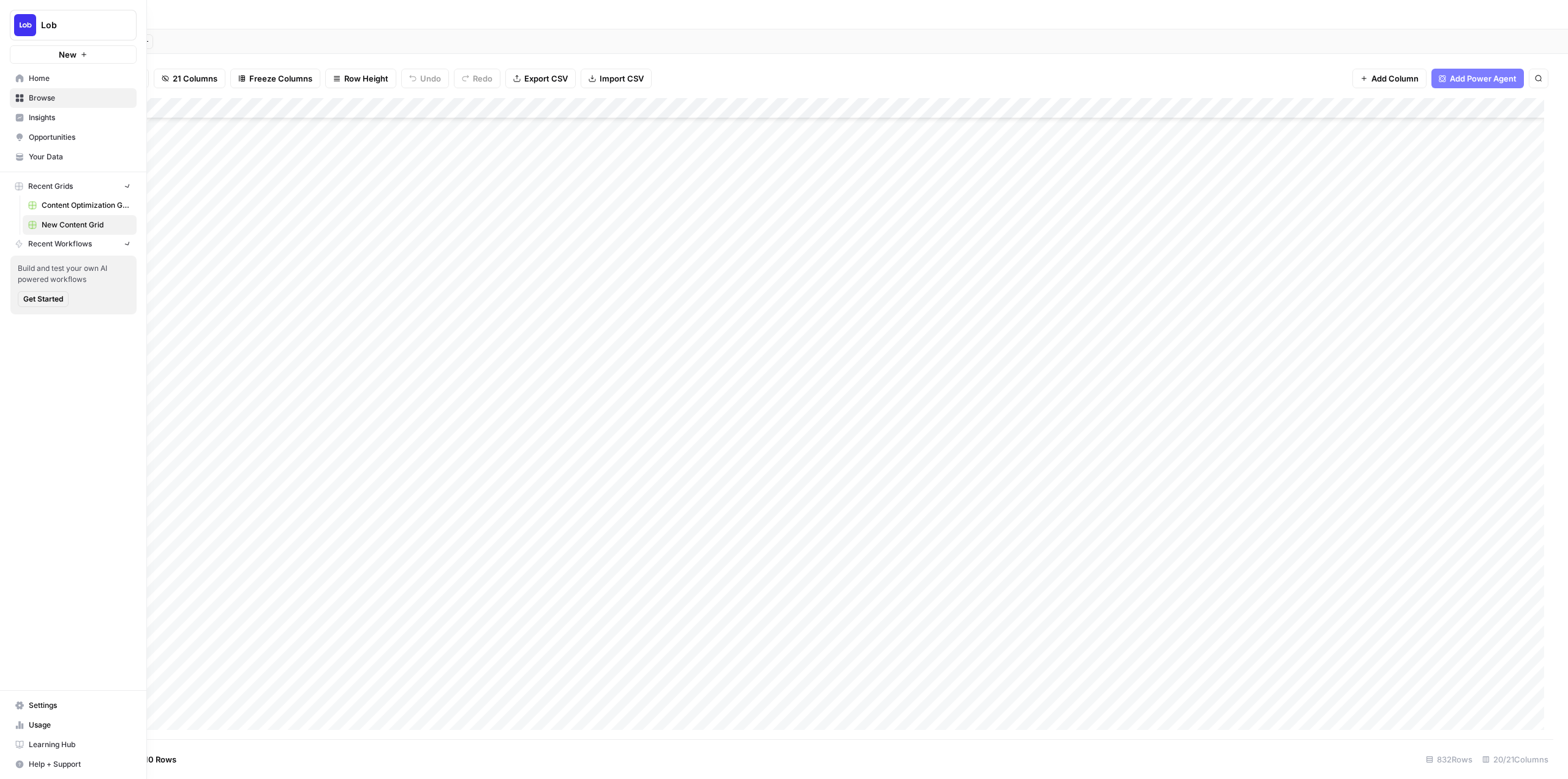
click at [17, 28] on img "Workspace: Lob" at bounding box center [24, 24] width 22 height 22
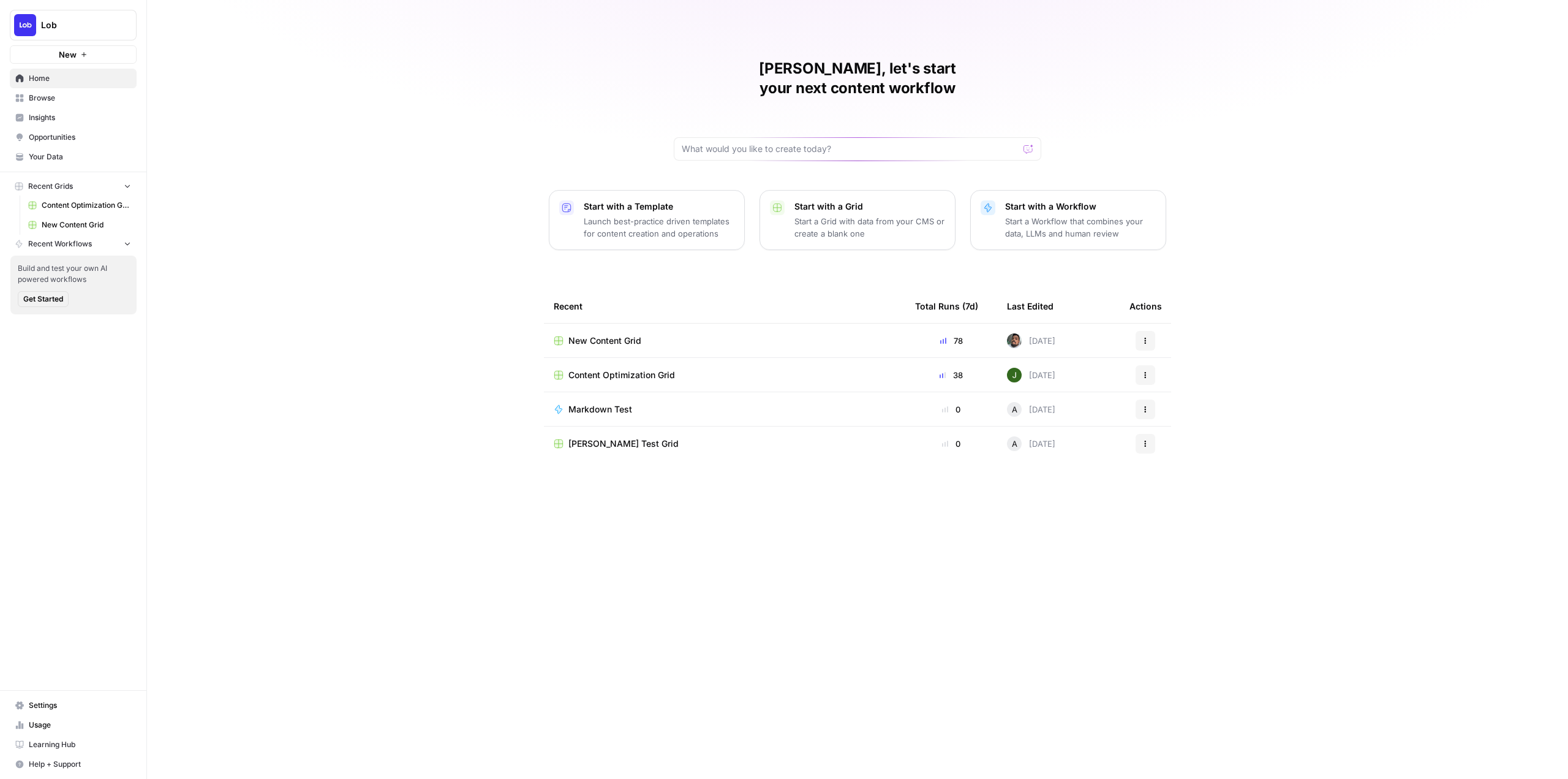
click at [79, 21] on span "Lob" at bounding box center [78, 24] width 74 height 12
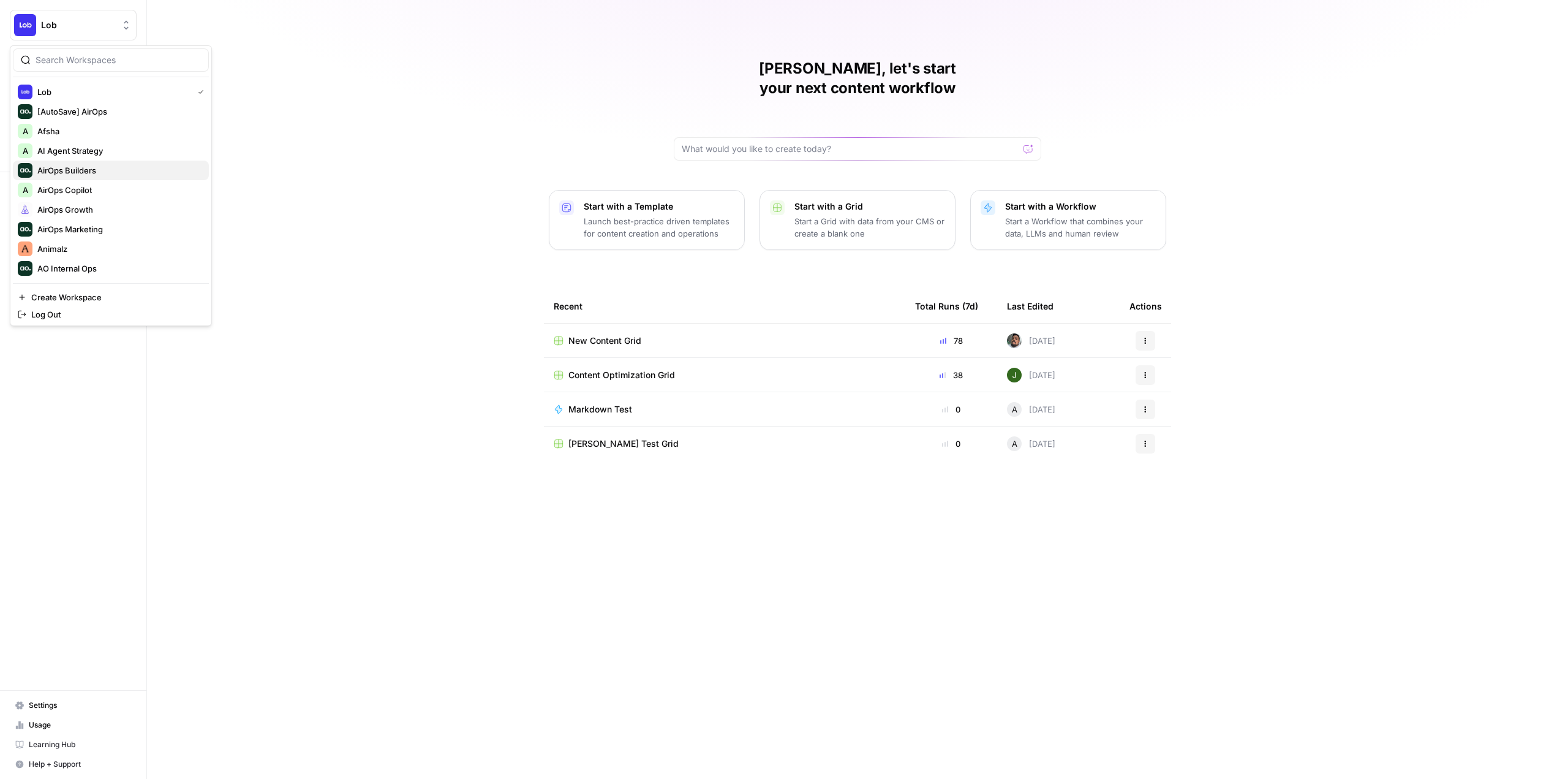
click at [127, 170] on span "AirOps Builders" at bounding box center [118, 170] width 161 height 12
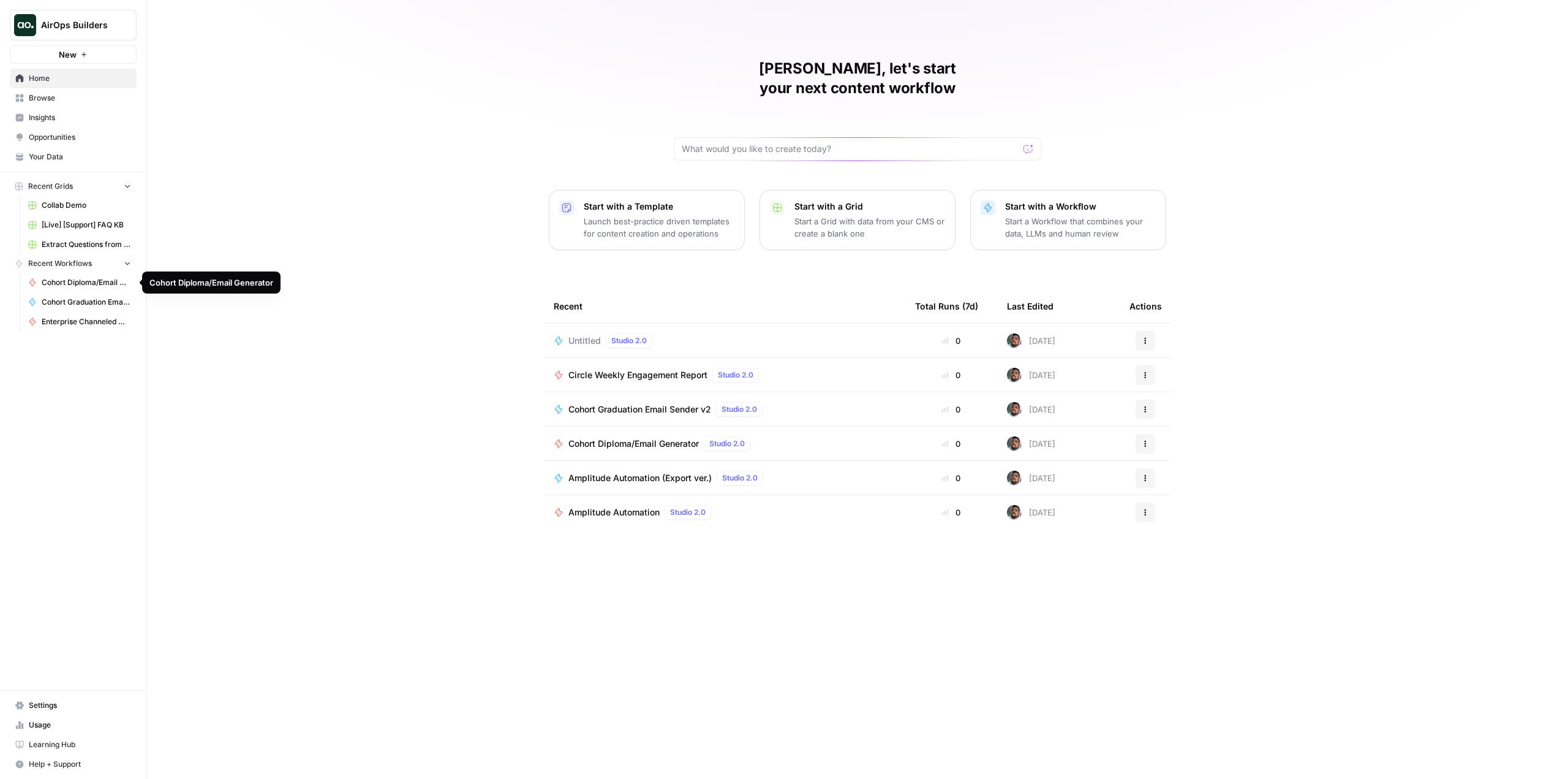
click at [99, 280] on span "Cohort Diploma/Email Generator" at bounding box center [86, 282] width 89 height 11
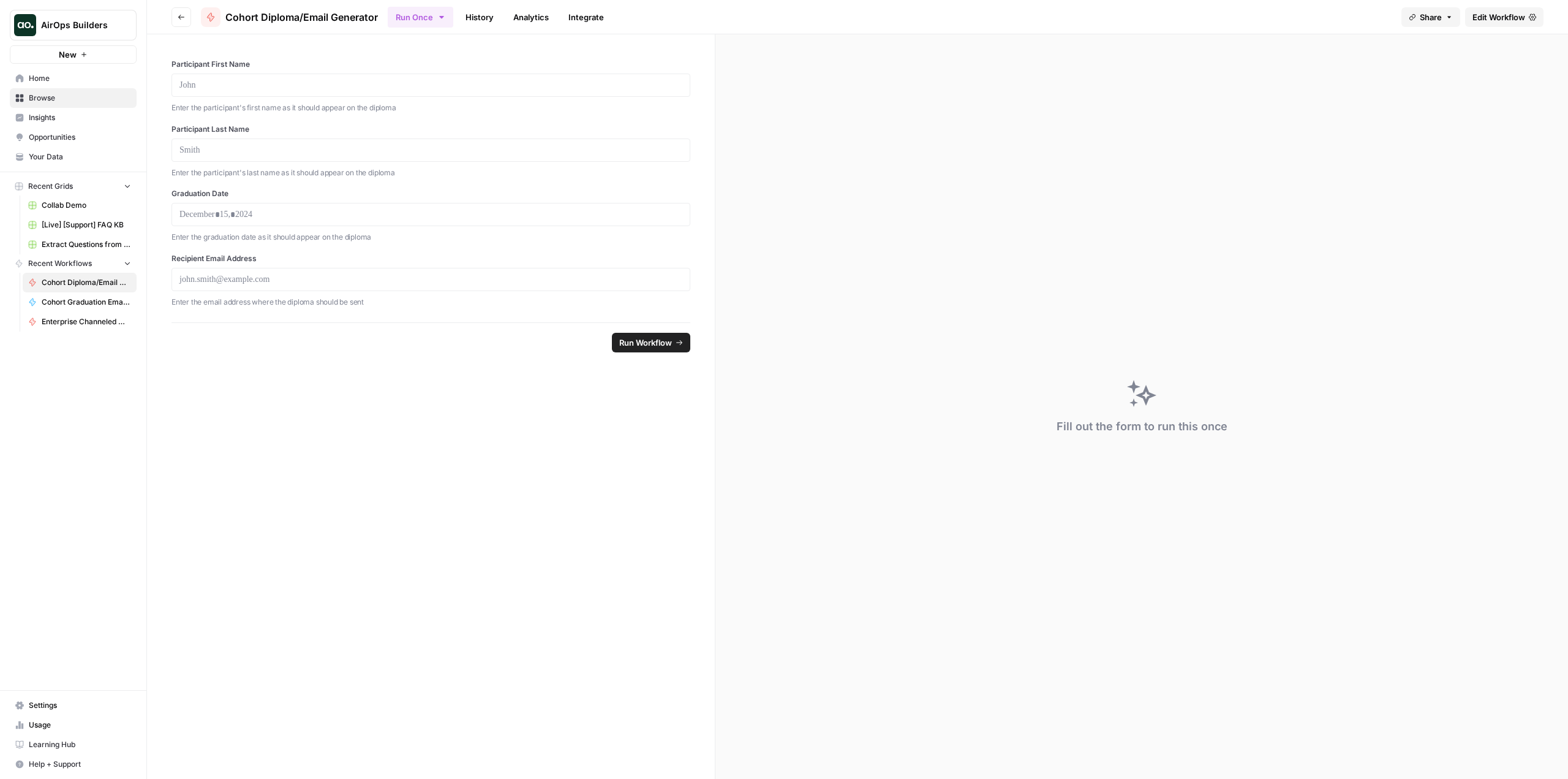
click at [75, 97] on span "Browse" at bounding box center [79, 98] width 102 height 11
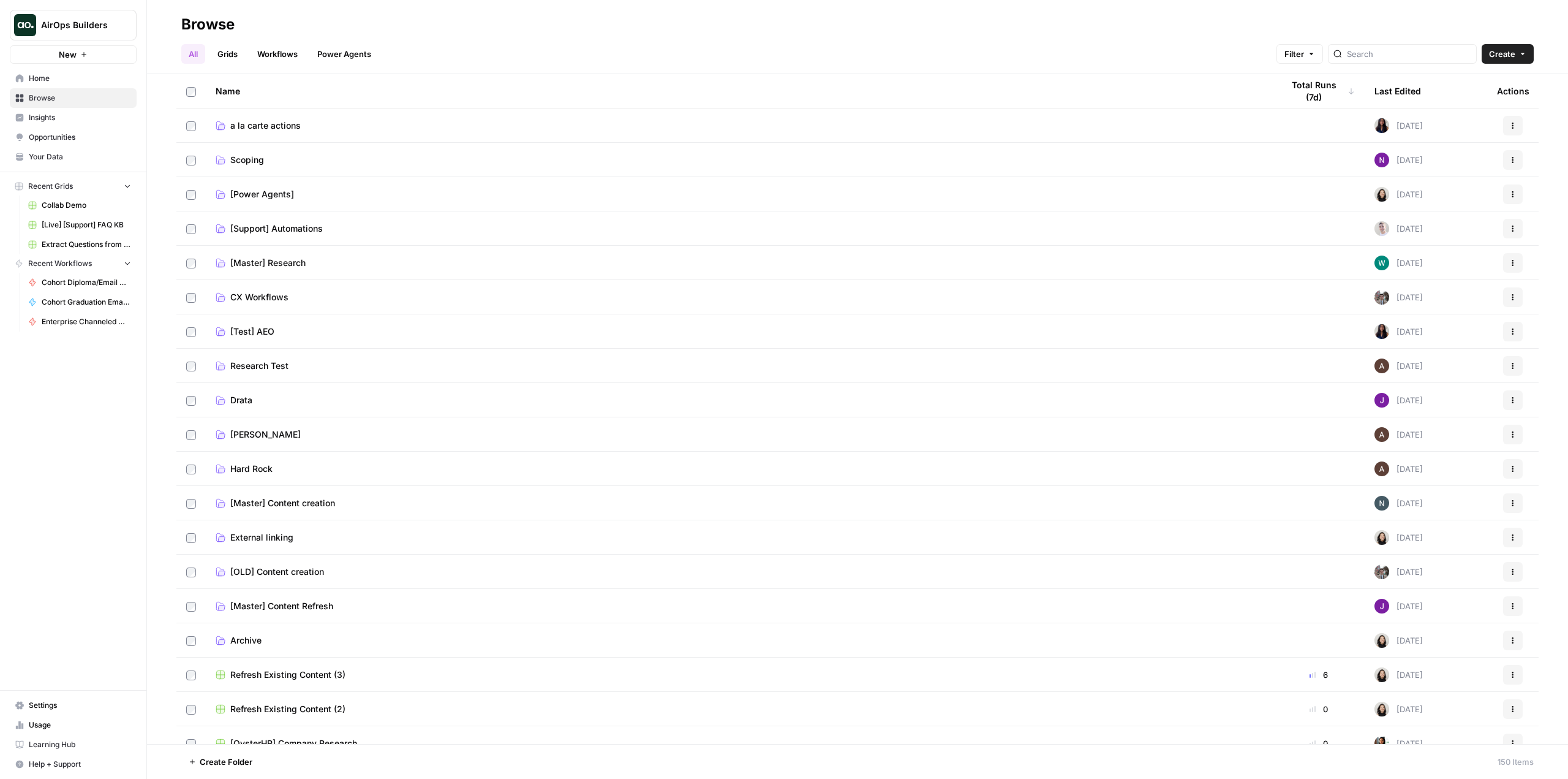
click at [299, 226] on span "[Support] Automations" at bounding box center [277, 228] width 92 height 12
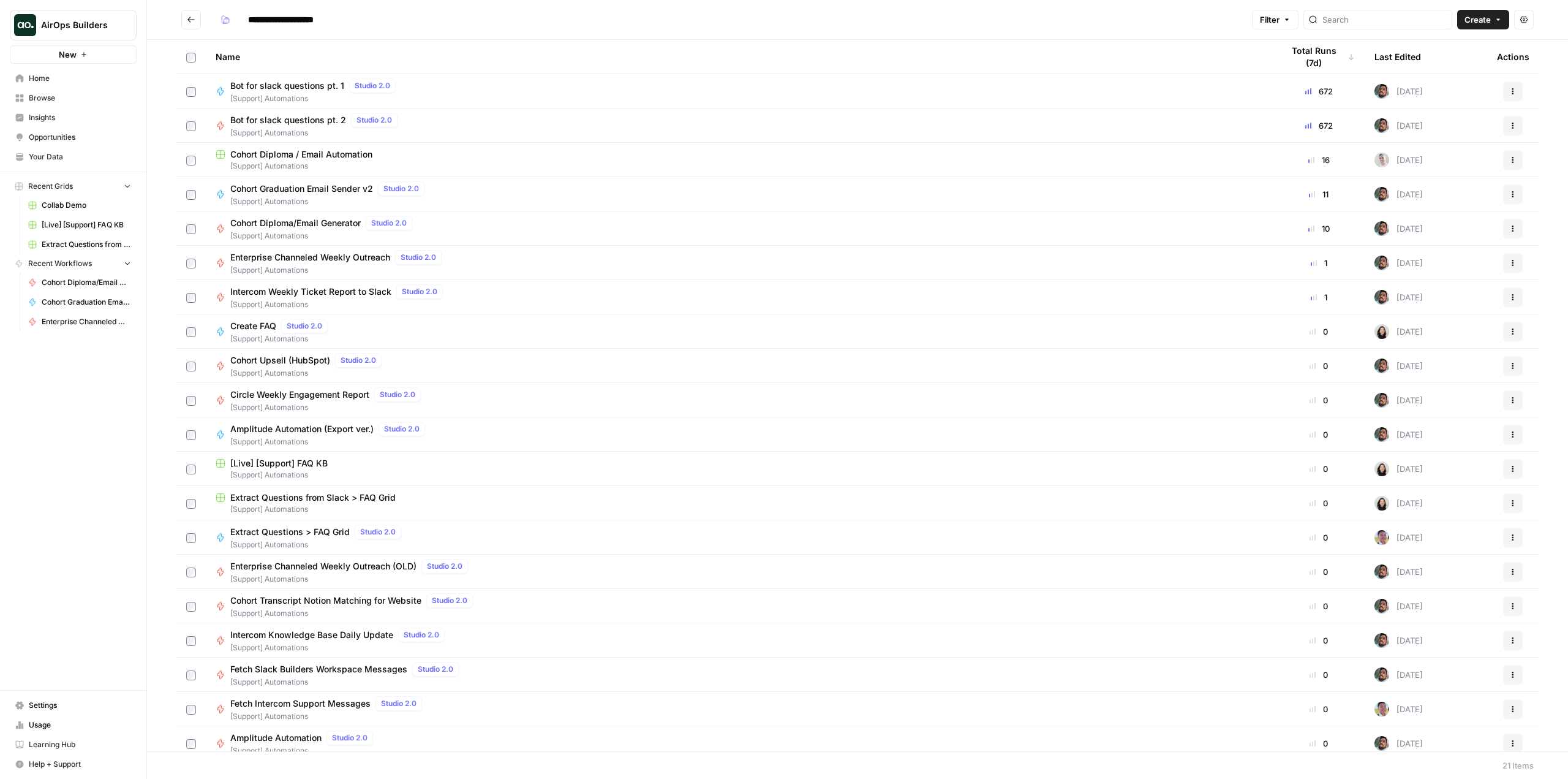
click at [331, 152] on span "Cohort Diploma / Email Automation" at bounding box center [301, 154] width 142 height 12
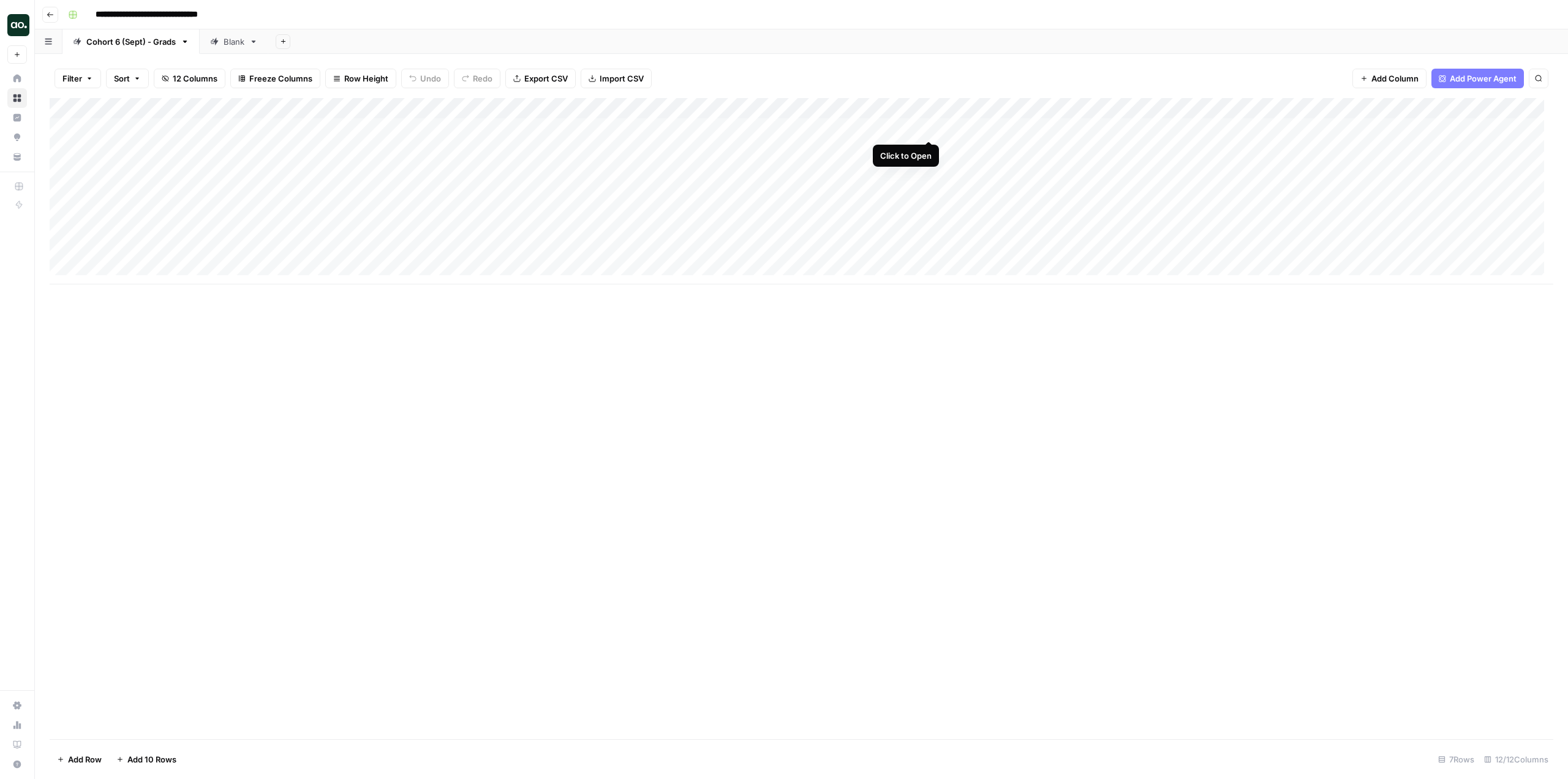
click at [926, 127] on div "Add Column" at bounding box center [801, 192] width 1503 height 187
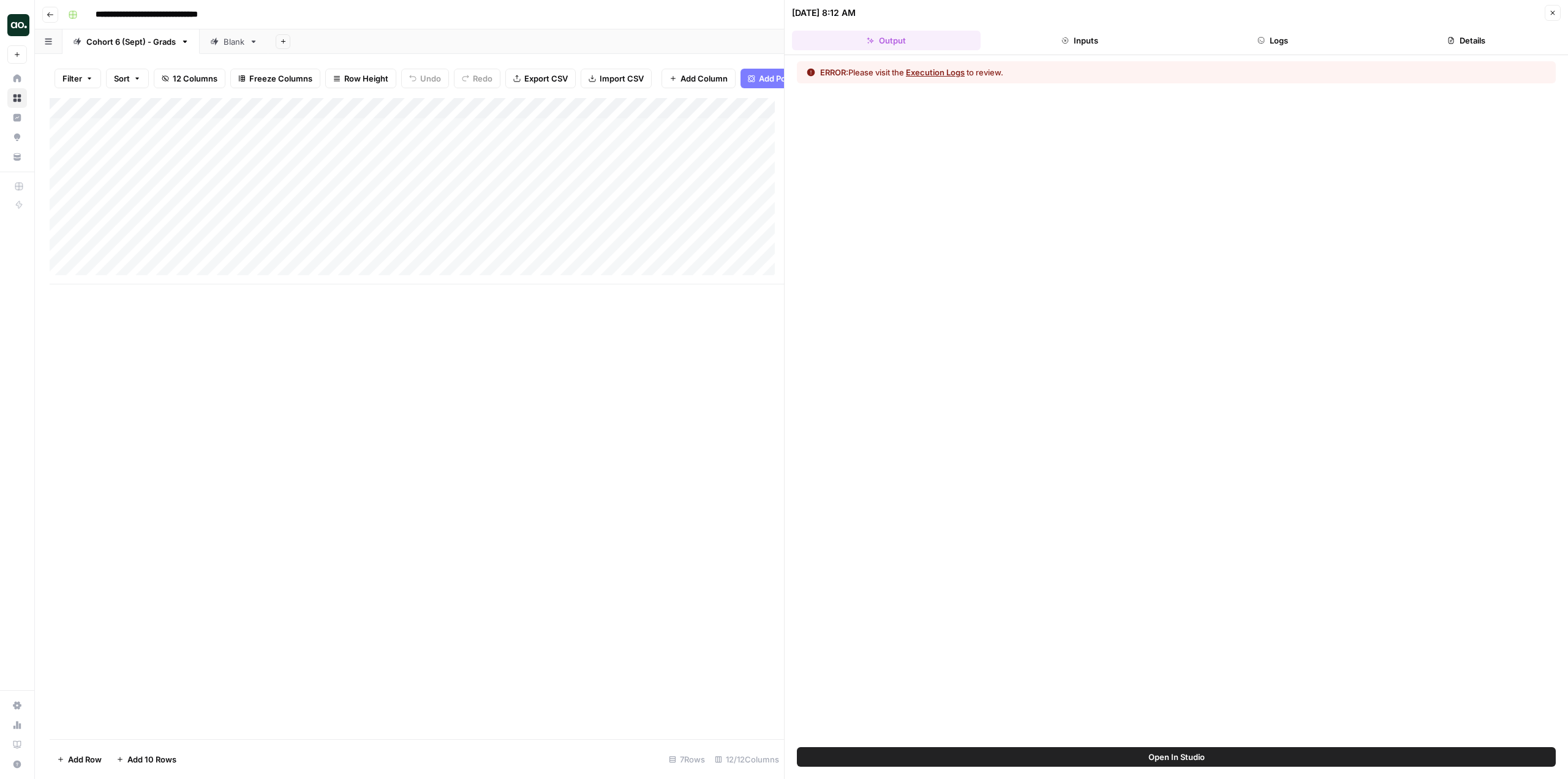
click at [1287, 40] on button "Logs" at bounding box center [1273, 41] width 189 height 19
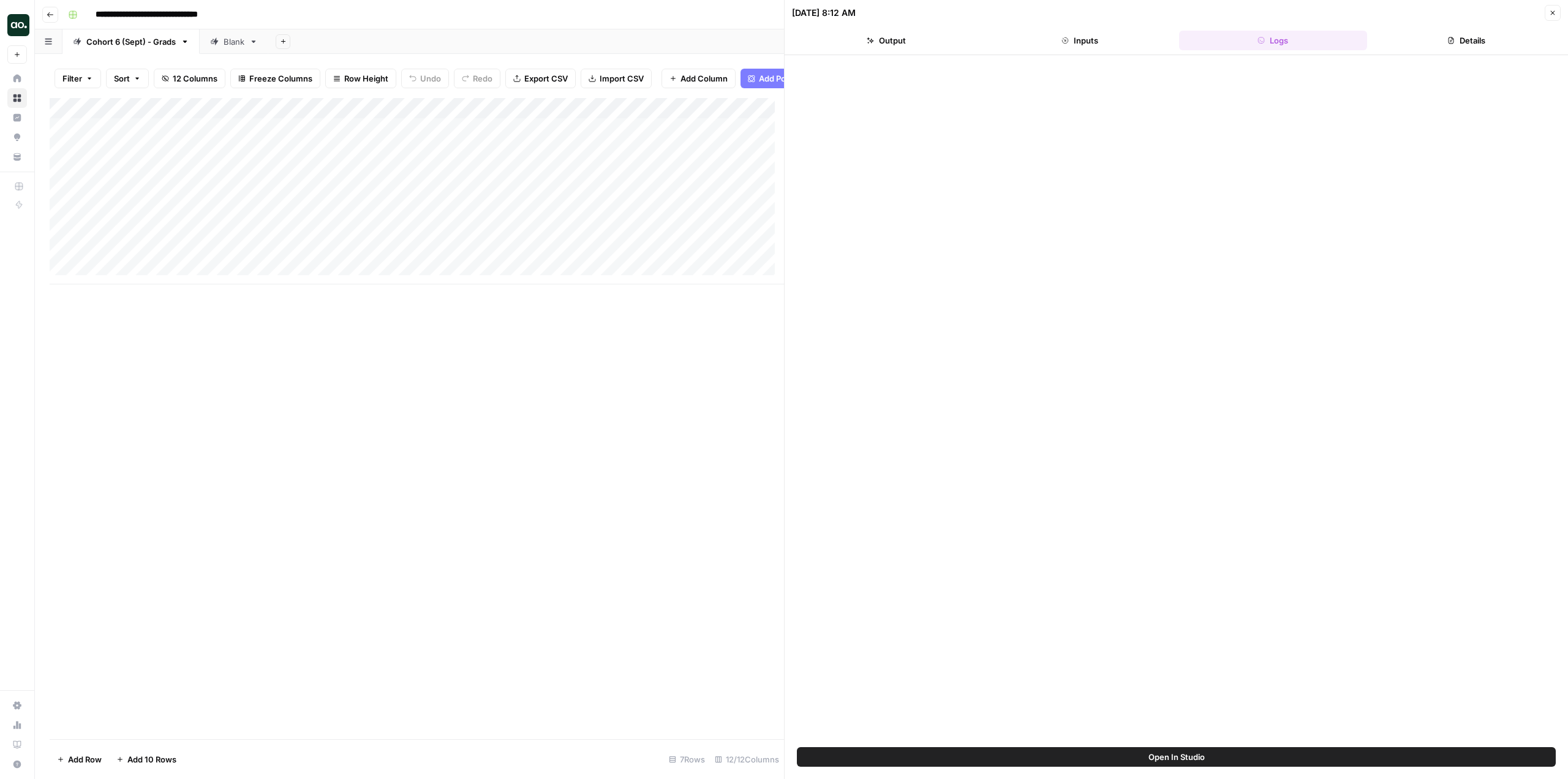
click at [1491, 42] on button "Details" at bounding box center [1466, 41] width 189 height 19
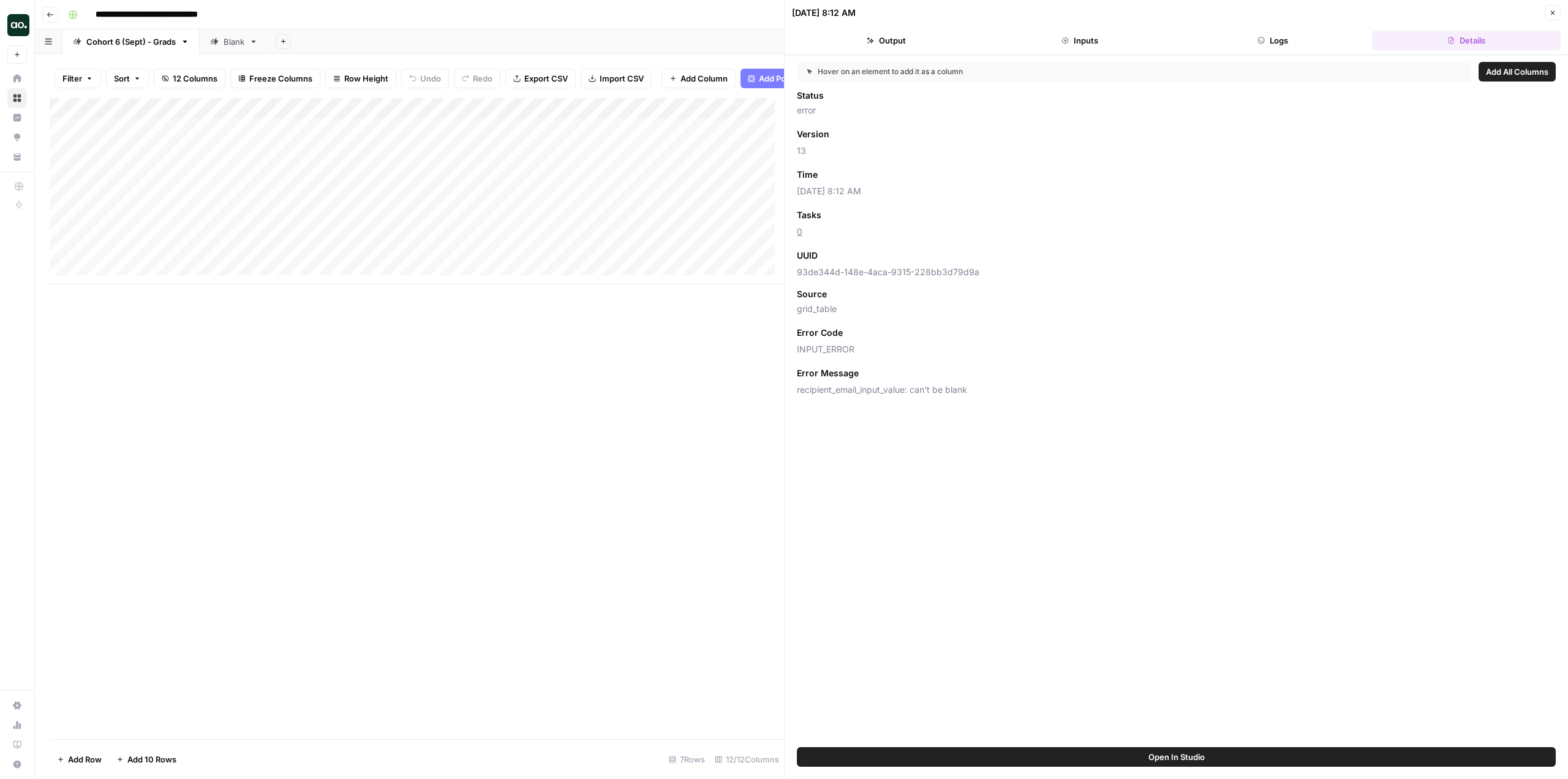
click at [1551, 11] on icon "button" at bounding box center [1553, 13] width 4 height 4
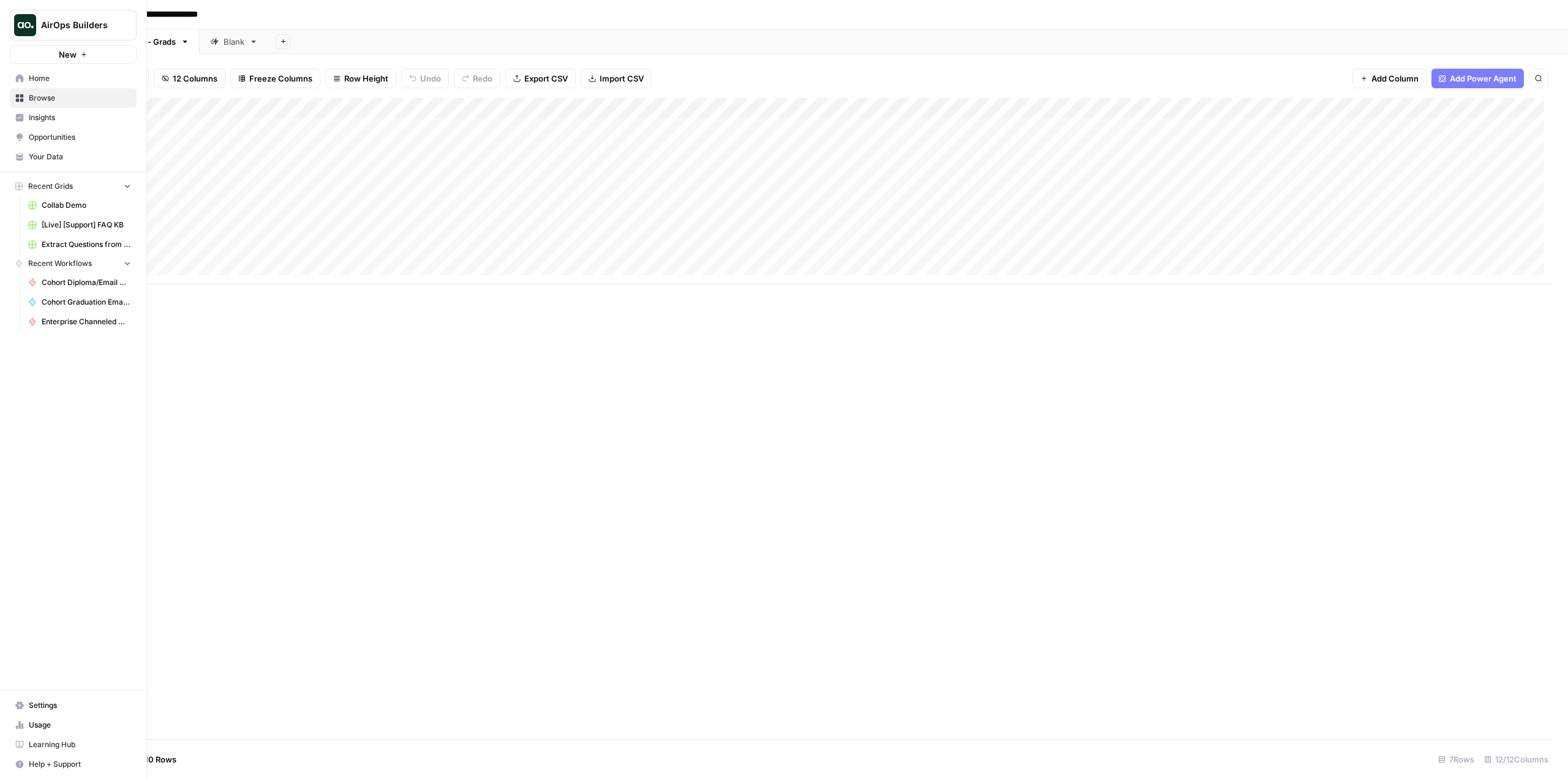
click at [86, 28] on span "AirOps Builders" at bounding box center [78, 24] width 74 height 12
type input "cohor"
click at [71, 94] on span "Cohort 5" at bounding box center [118, 92] width 161 height 12
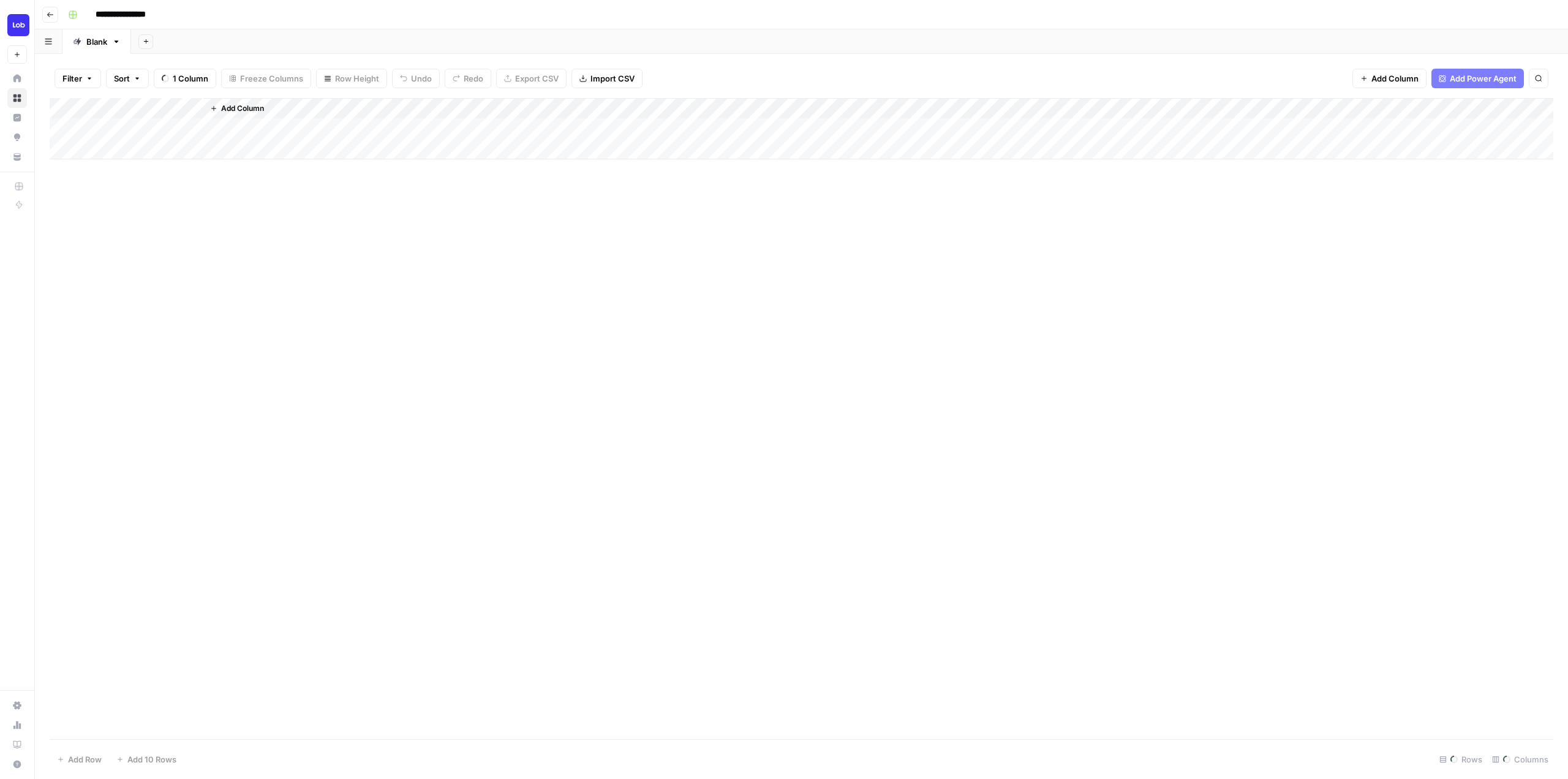
click at [19, 28] on img "Workspace: Lob" at bounding box center [18, 24] width 22 height 22
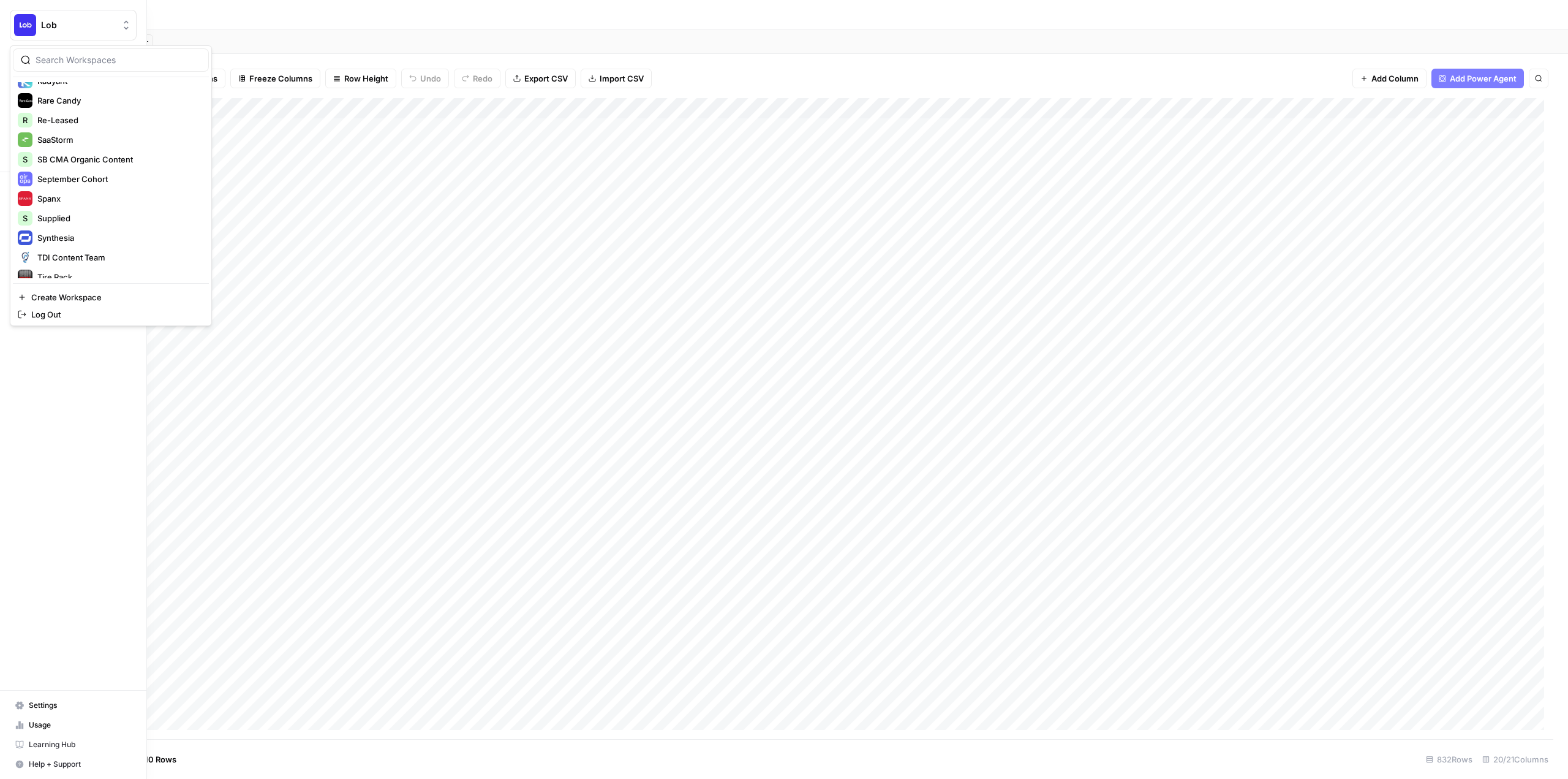
scroll to position [1006, 0]
click at [114, 277] on button "C Count" at bounding box center [111, 269] width 196 height 19
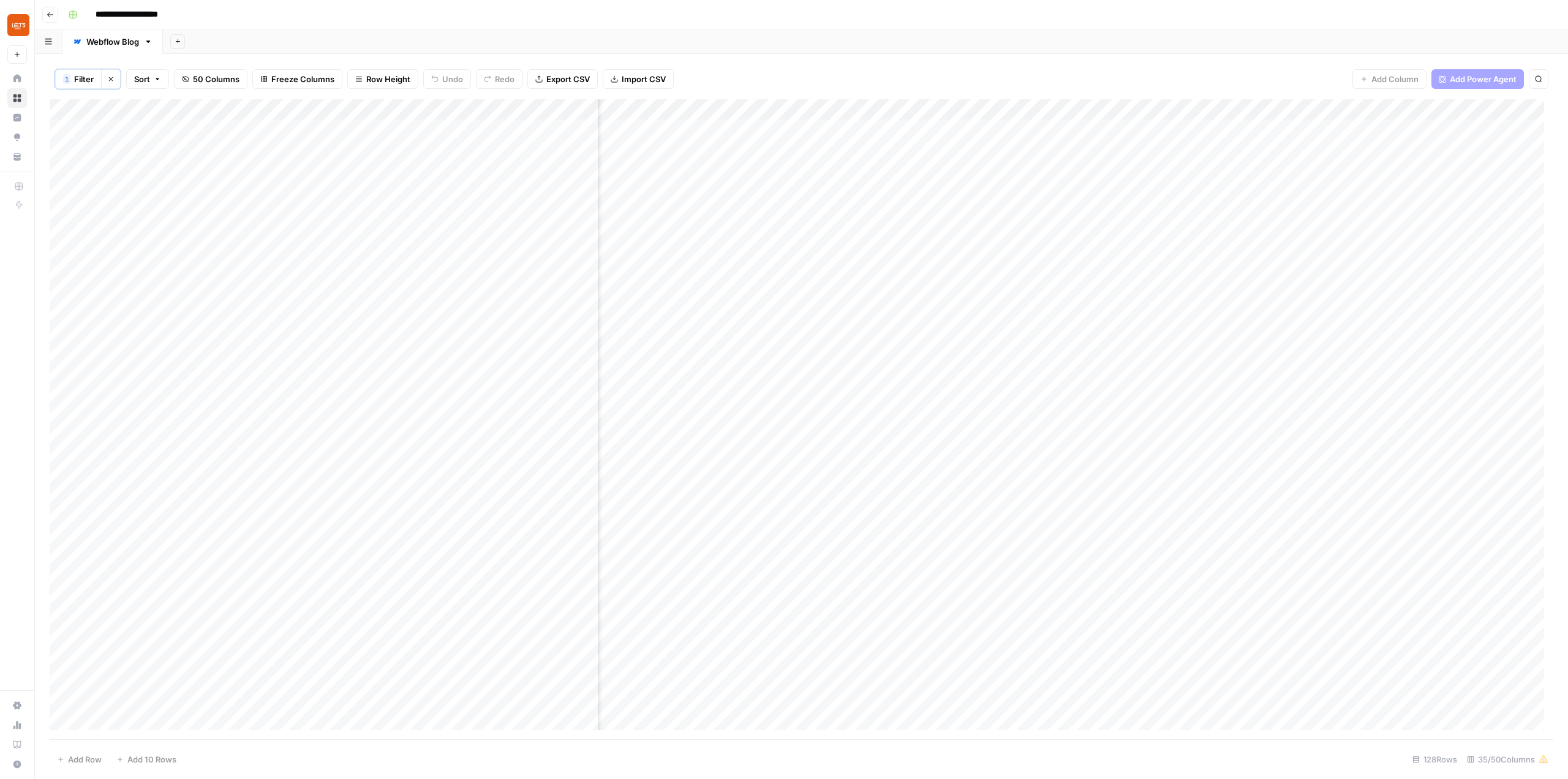
scroll to position [0, 3198]
click at [977, 234] on div "Add Column" at bounding box center [801, 419] width 1503 height 639
